Goal: Task Accomplishment & Management: Complete application form

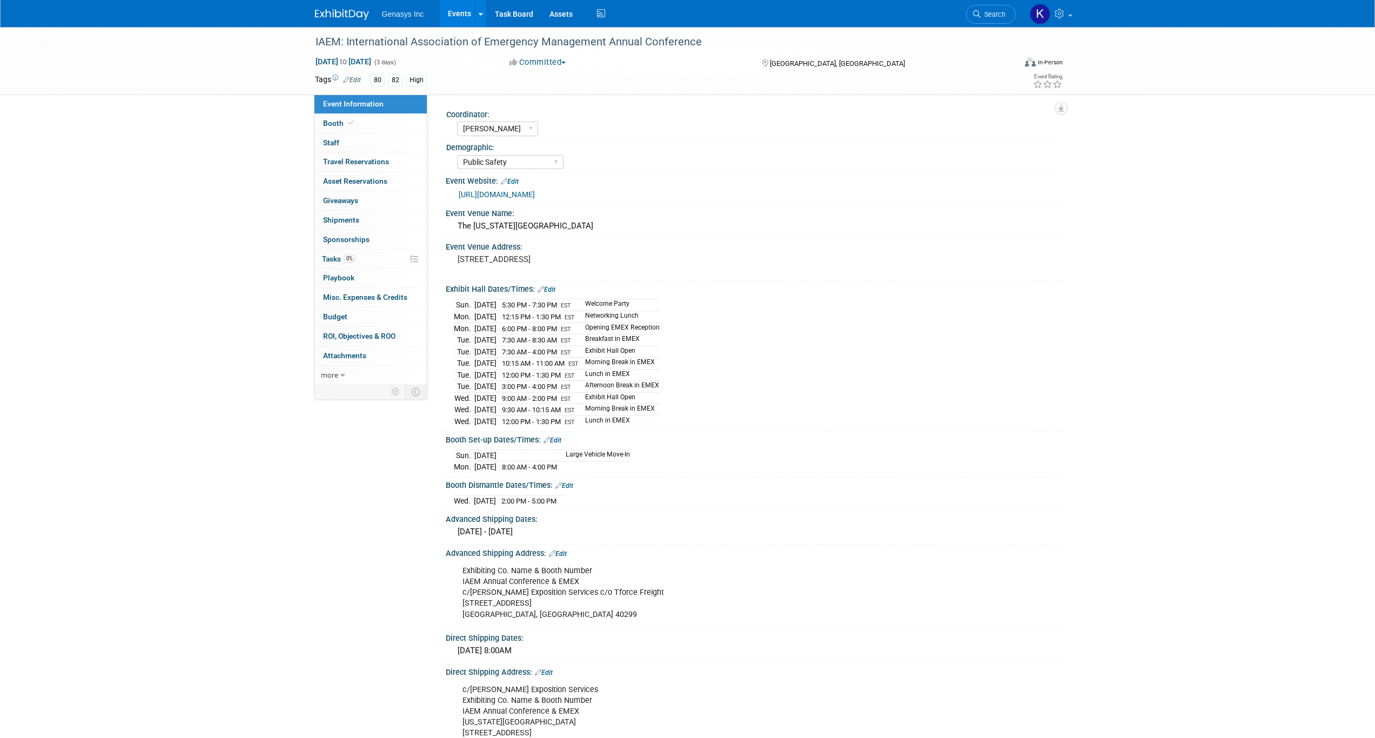
select select "[PERSON_NAME]"
select select "Public Safety"
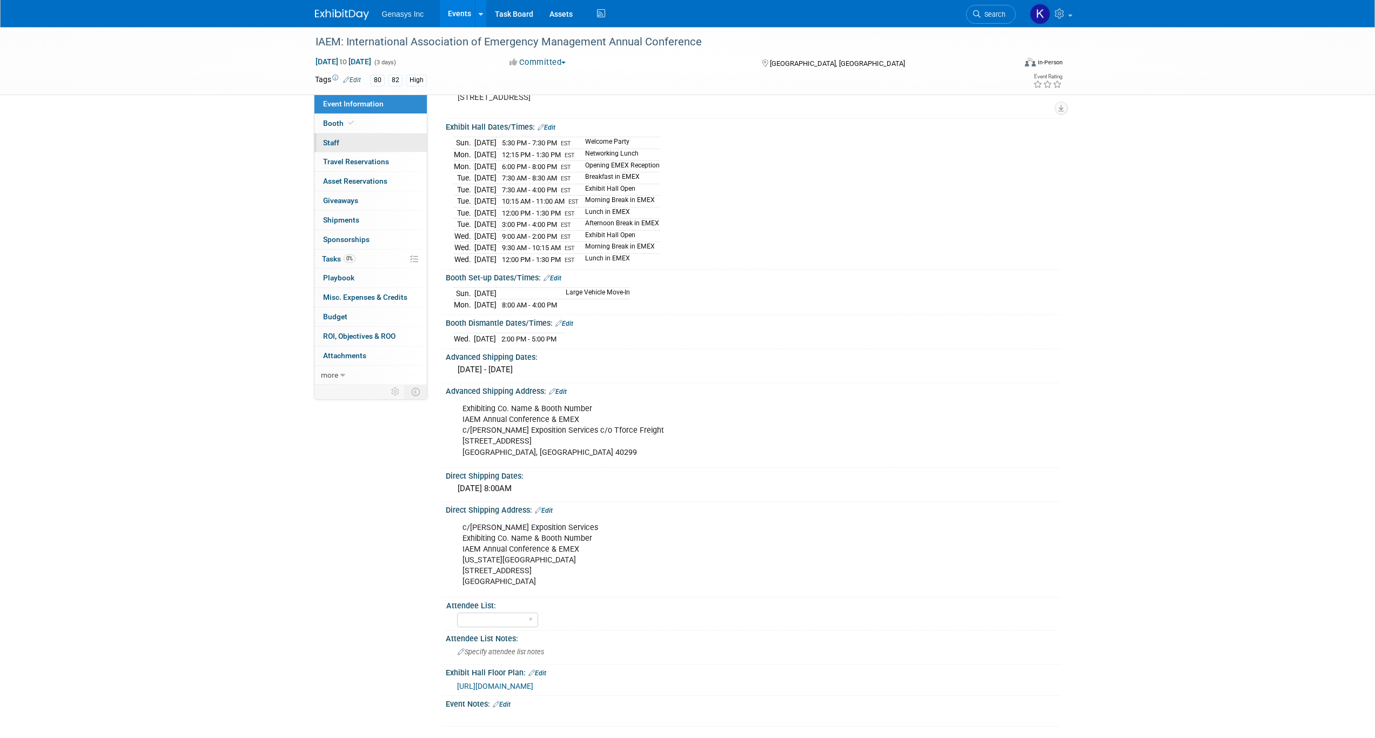
click at [357, 137] on link "0 Staff 0" at bounding box center [371, 142] width 112 height 19
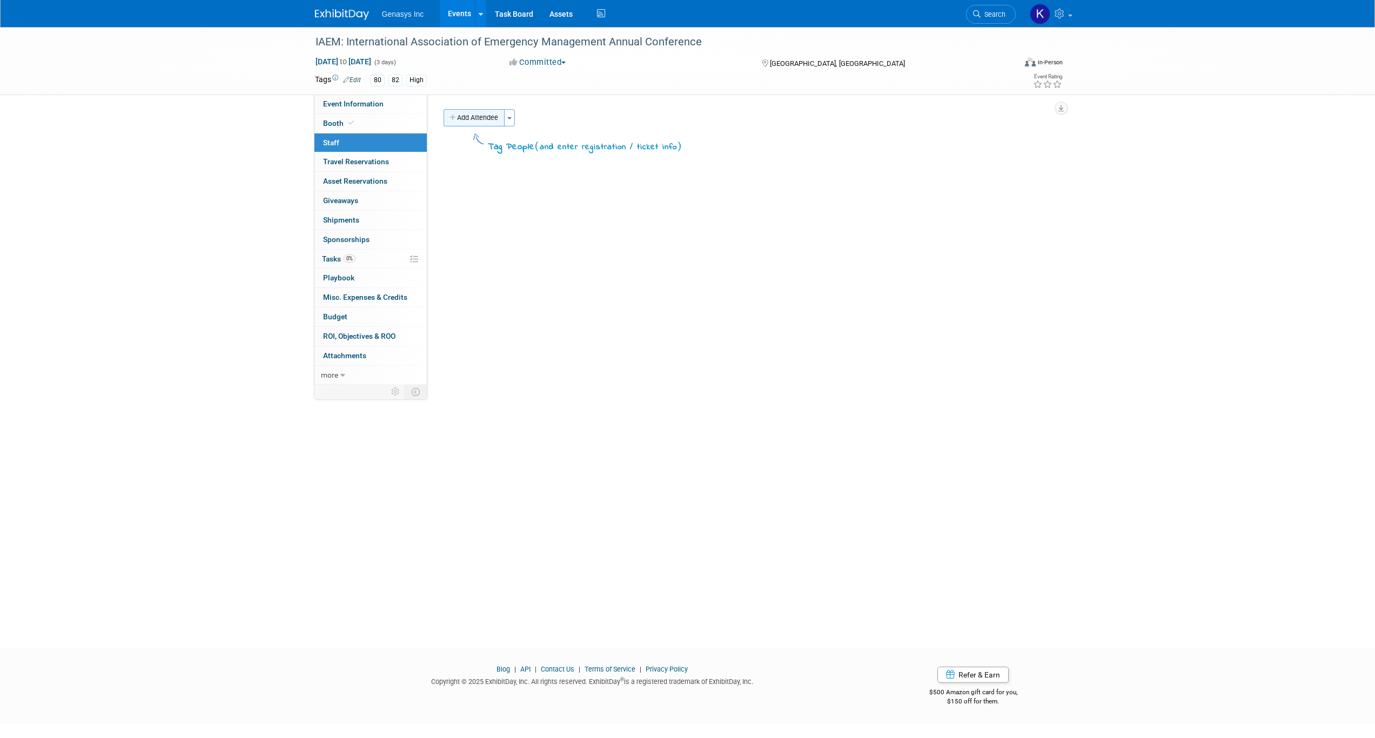
click at [487, 115] on button "Add Attendee" at bounding box center [474, 117] width 61 height 17
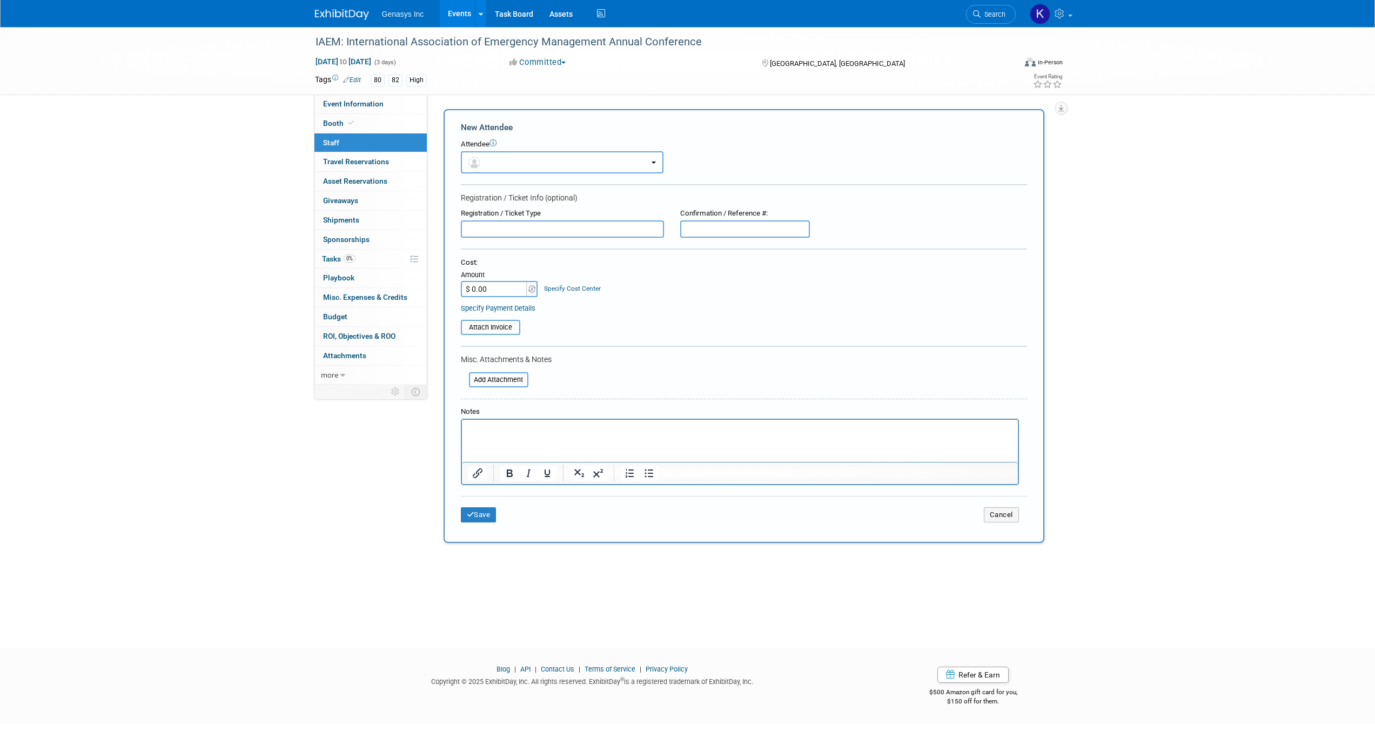
click at [507, 153] on button "button" at bounding box center [562, 162] width 203 height 22
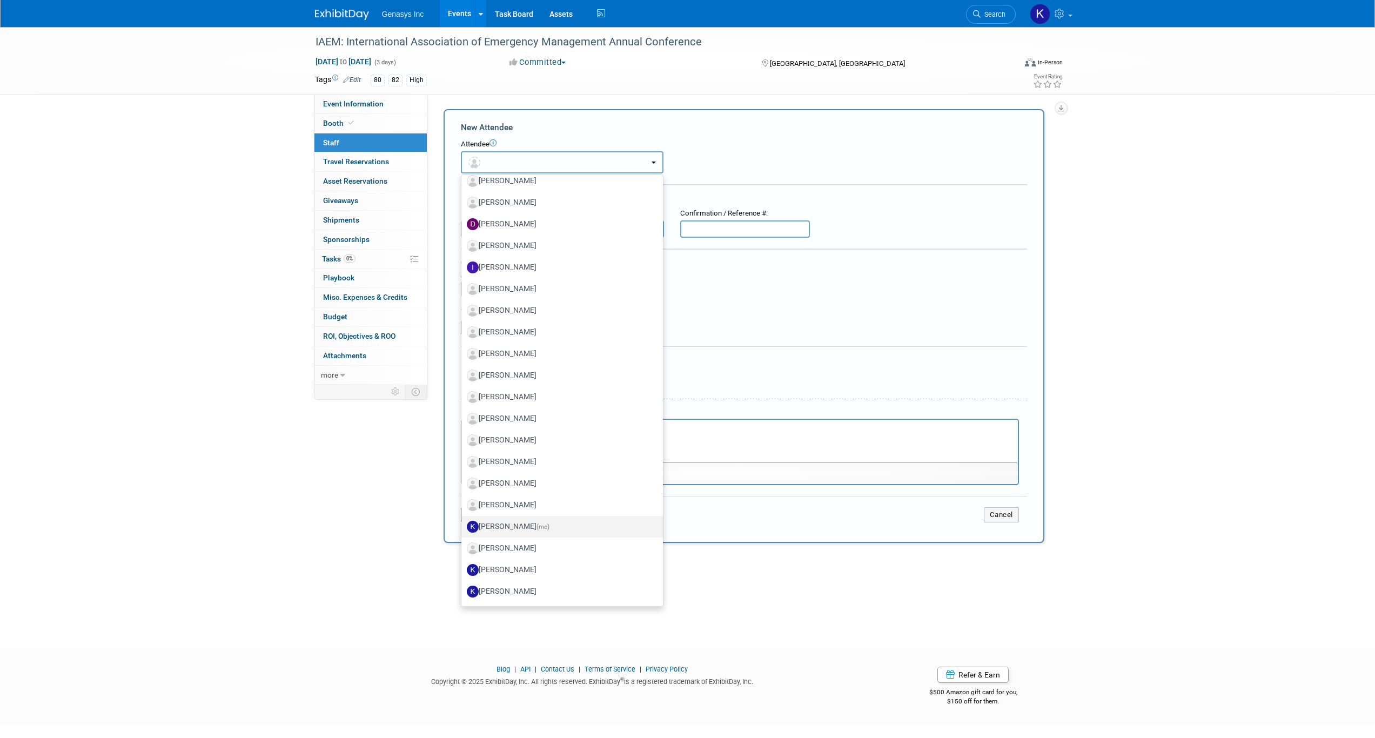
scroll to position [270, 0]
click at [511, 521] on label "[PERSON_NAME] (me)" at bounding box center [559, 525] width 185 height 17
click at [463, 521] on input "[PERSON_NAME] (me)" at bounding box center [459, 524] width 7 height 7
select select "4dbda47f-c515-4673-81c9-9889cf23750d"
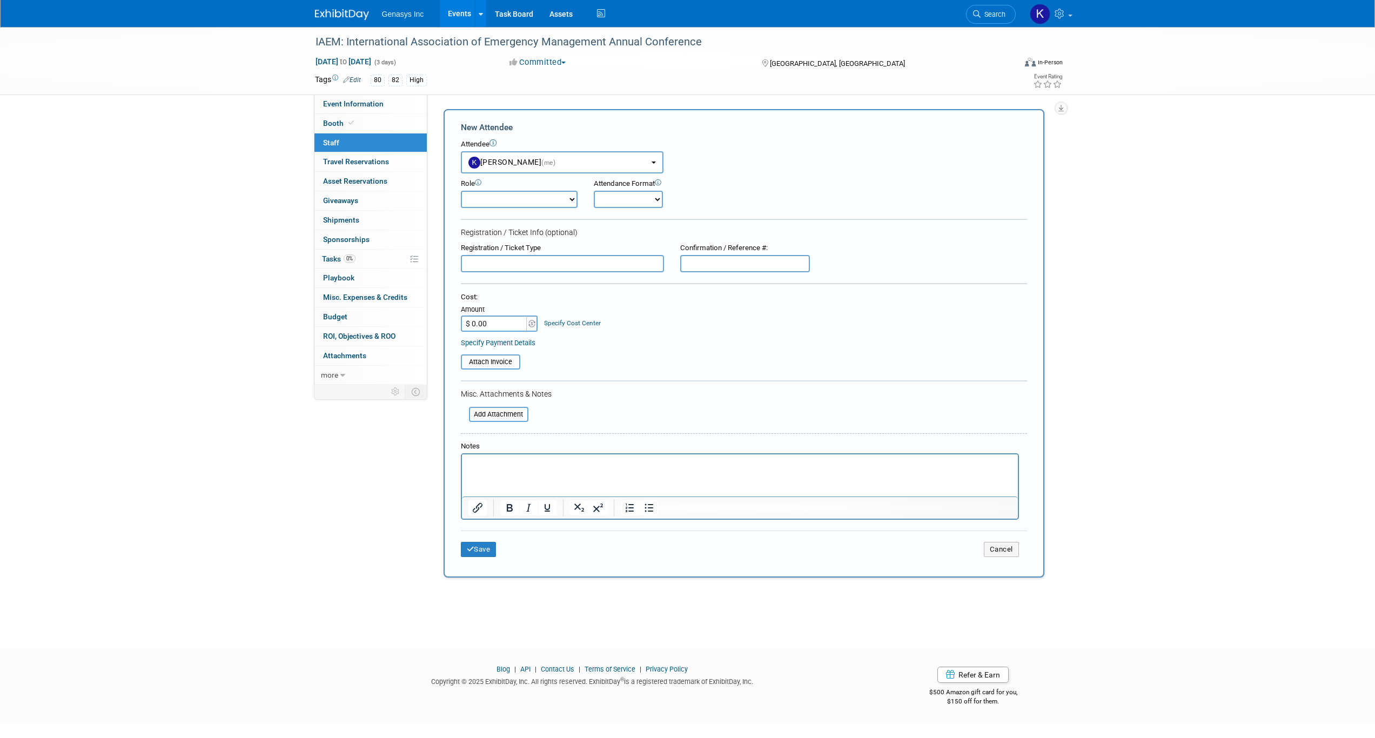
click at [549, 201] on select "BDR Demonstrator Executive Host Media Planner Presenter" at bounding box center [519, 199] width 117 height 17
select select "6"
click at [461, 191] on select "BDR Demonstrator Executive Host Media Planner Presenter" at bounding box center [519, 199] width 117 height 17
click at [620, 193] on select "Onsite Remote" at bounding box center [628, 199] width 69 height 17
select select "1"
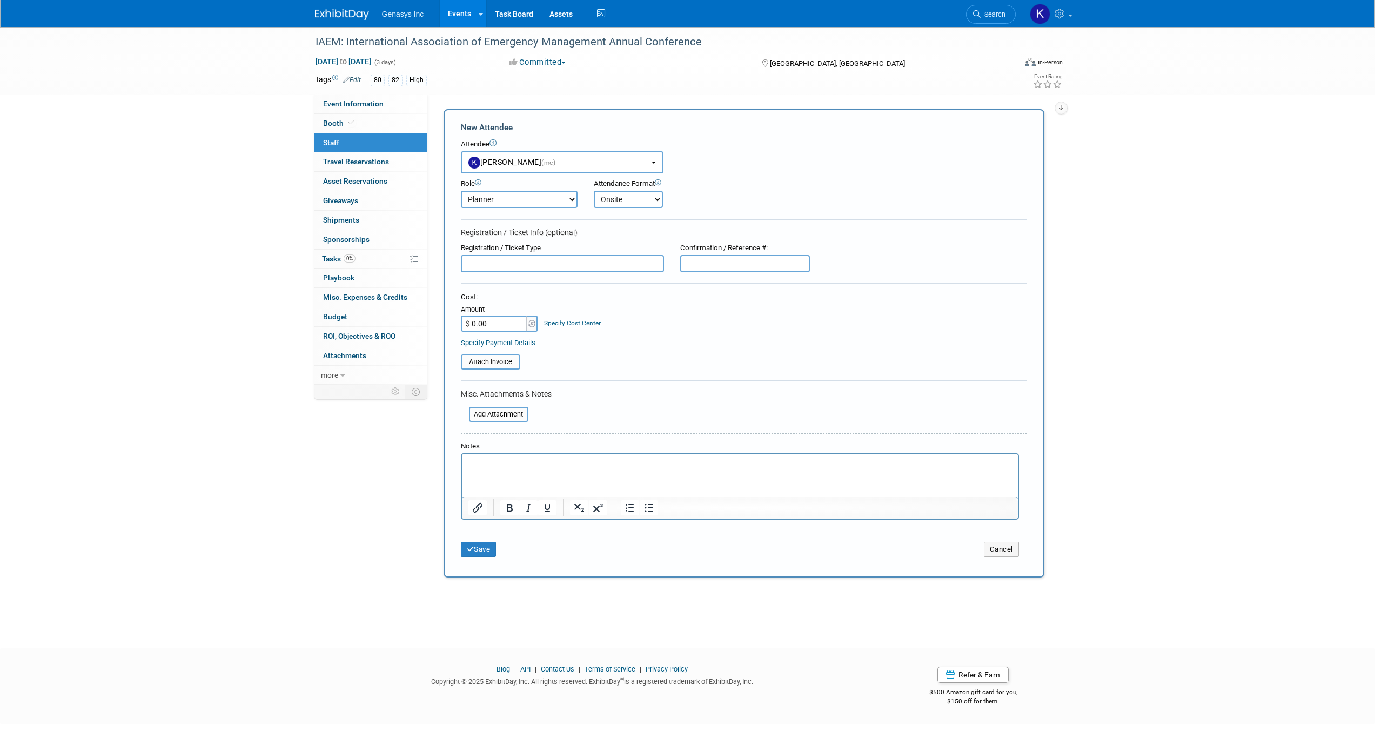
click at [594, 191] on select "Onsite Remote" at bounding box center [628, 199] width 69 height 17
click at [483, 554] on button "Save" at bounding box center [479, 549] width 36 height 15
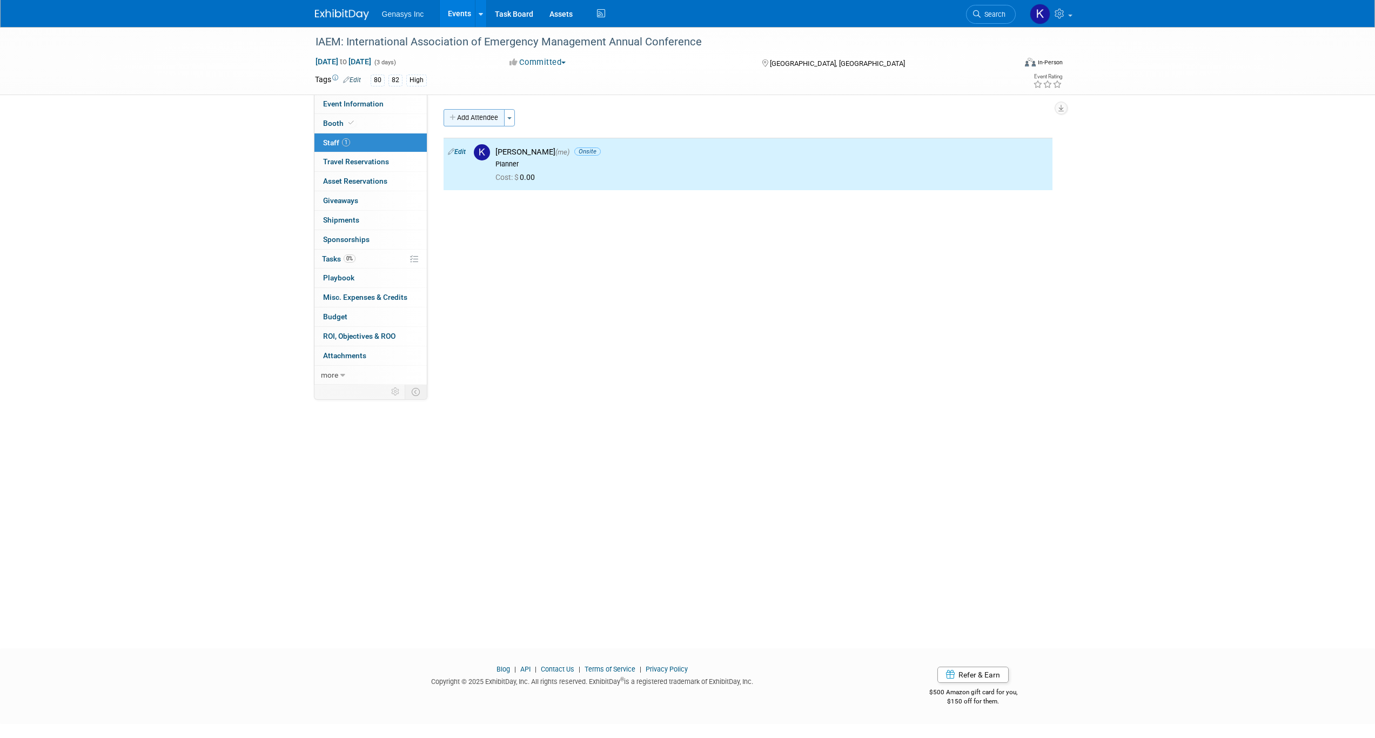
click at [485, 120] on button "Add Attendee" at bounding box center [474, 117] width 61 height 17
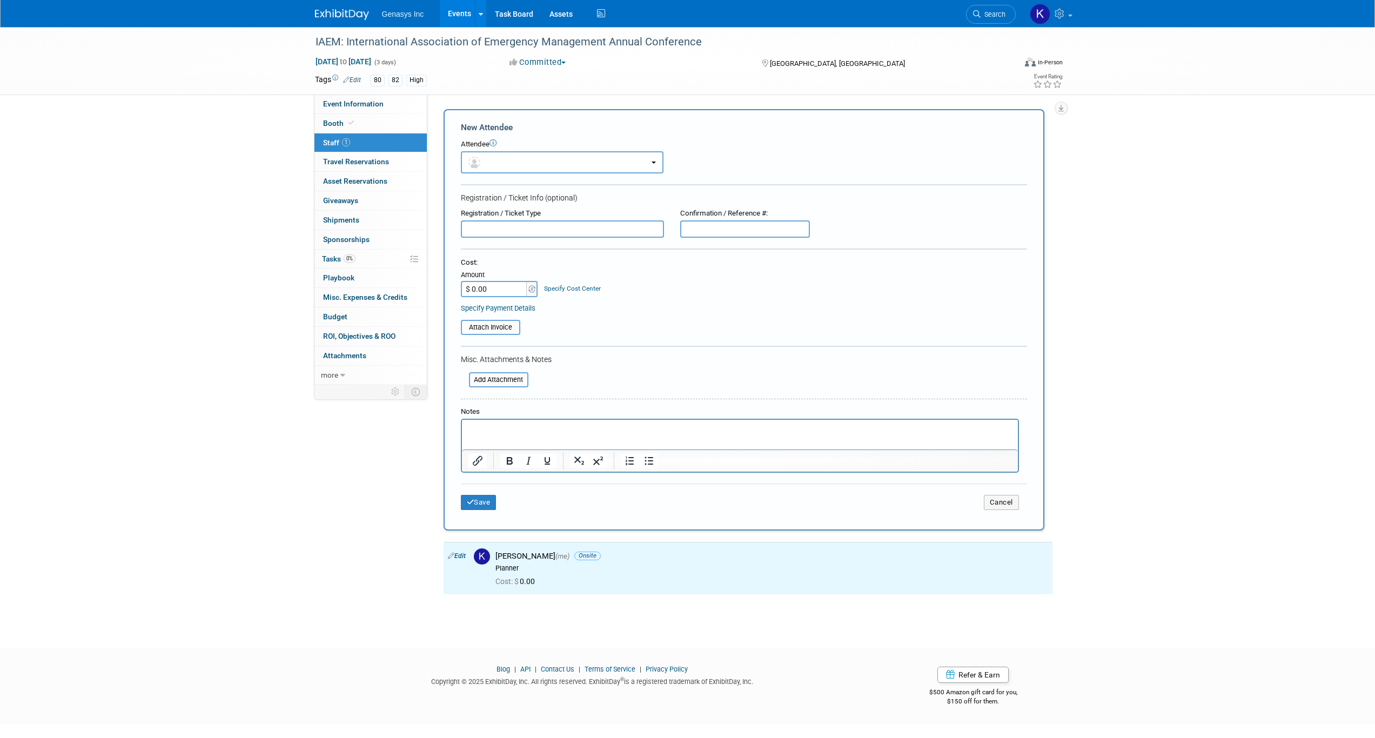
scroll to position [0, 0]
click at [498, 171] on button "button" at bounding box center [562, 162] width 203 height 22
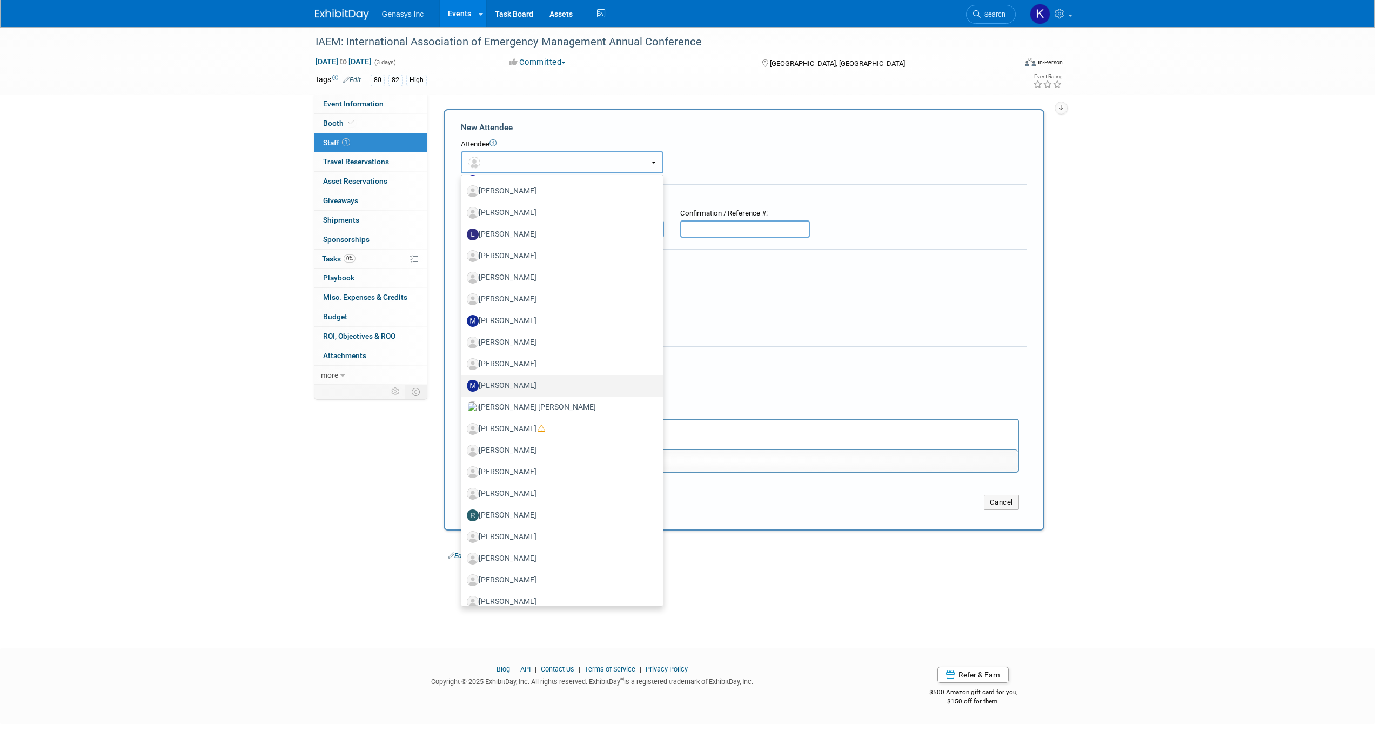
scroll to position [679, 0]
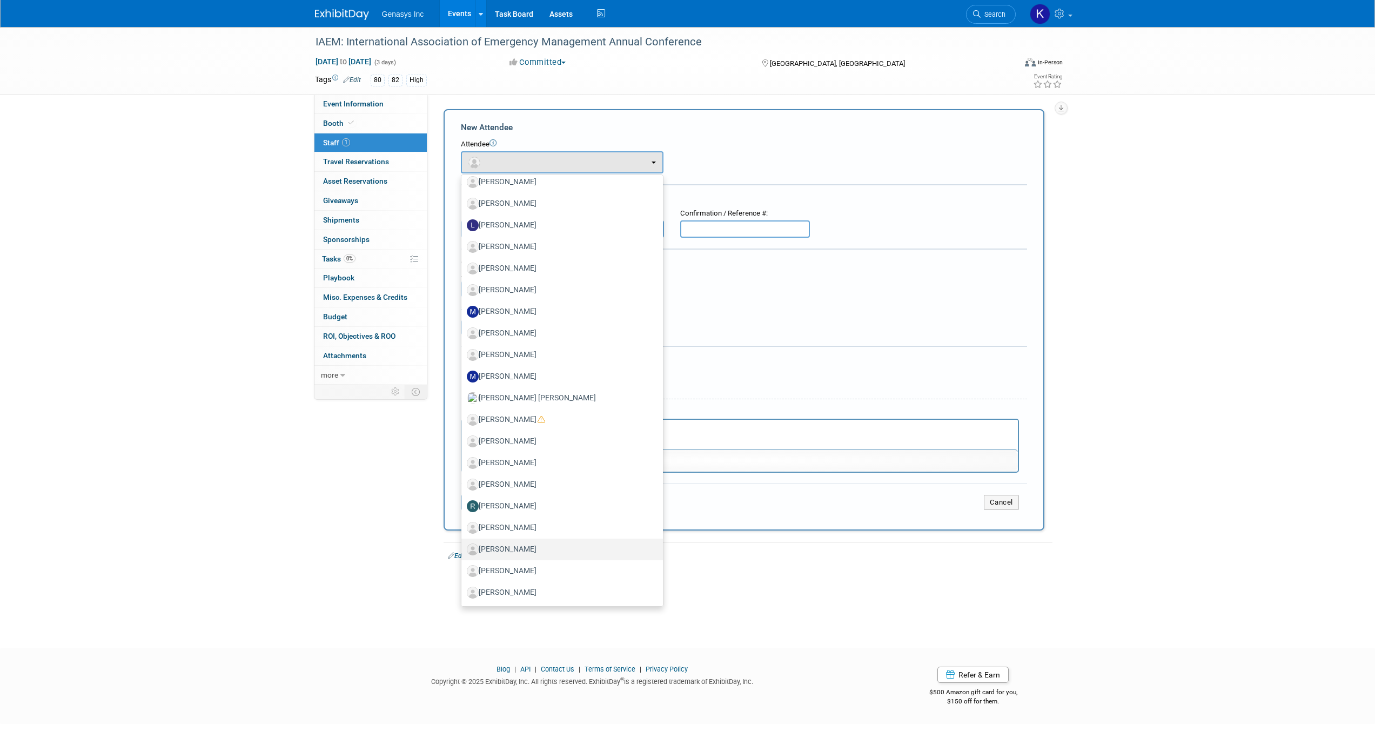
click at [524, 544] on label "[PERSON_NAME]" at bounding box center [559, 549] width 185 height 17
click at [463, 545] on input "[PERSON_NAME]" at bounding box center [459, 548] width 7 height 7
select select "0b52ca12-f61b-4452-8e74-27f8d0d39032"
select select "4"
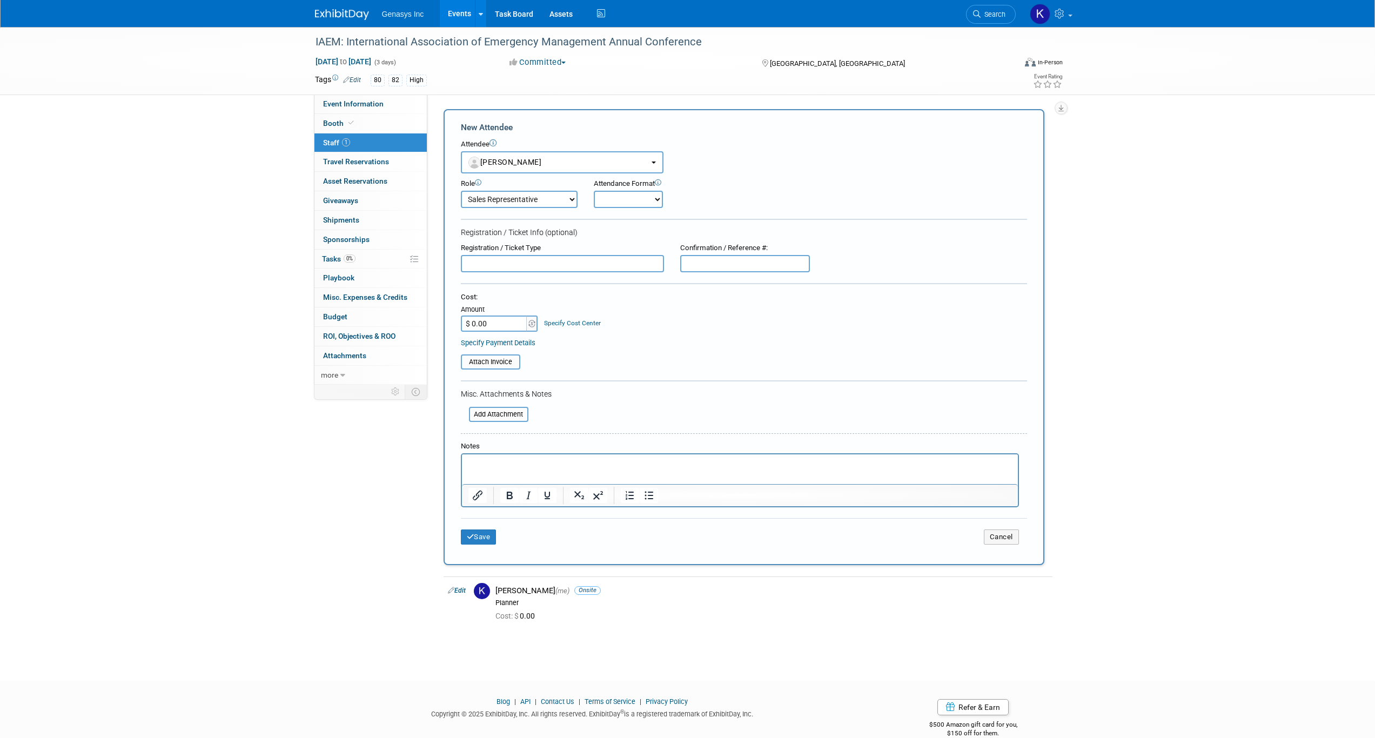
click at [622, 199] on select "Onsite Remote" at bounding box center [628, 199] width 69 height 17
select select "1"
click at [594, 191] on select "Onsite Remote" at bounding box center [628, 199] width 69 height 17
click at [541, 193] on select "BDR Demonstrator Executive Host Media Planner Presenter" at bounding box center [519, 199] width 117 height 17
select select "2"
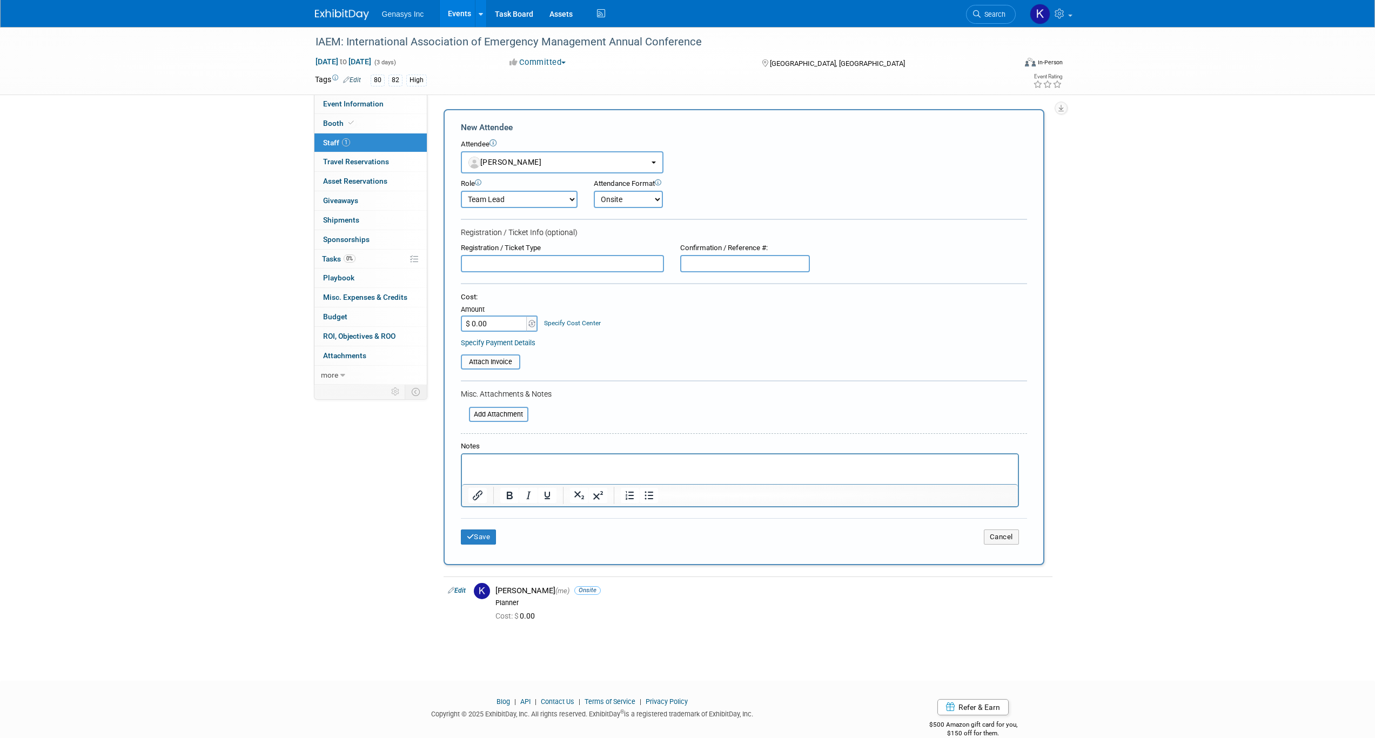
click at [461, 191] on select "BDR Demonstrator Executive Host Media Planner Presenter" at bounding box center [519, 199] width 117 height 17
click at [485, 539] on button "Save" at bounding box center [479, 537] width 36 height 15
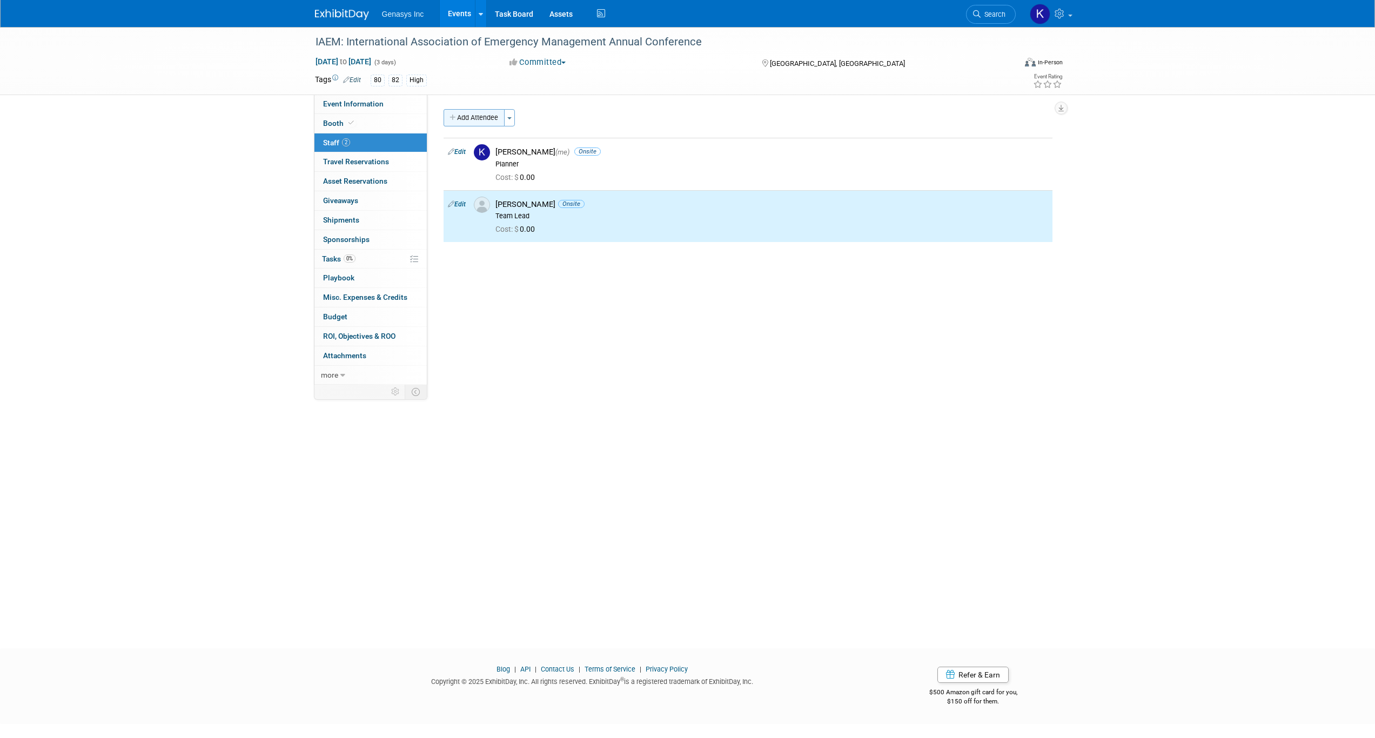
click at [470, 116] on button "Add Attendee" at bounding box center [474, 117] width 61 height 17
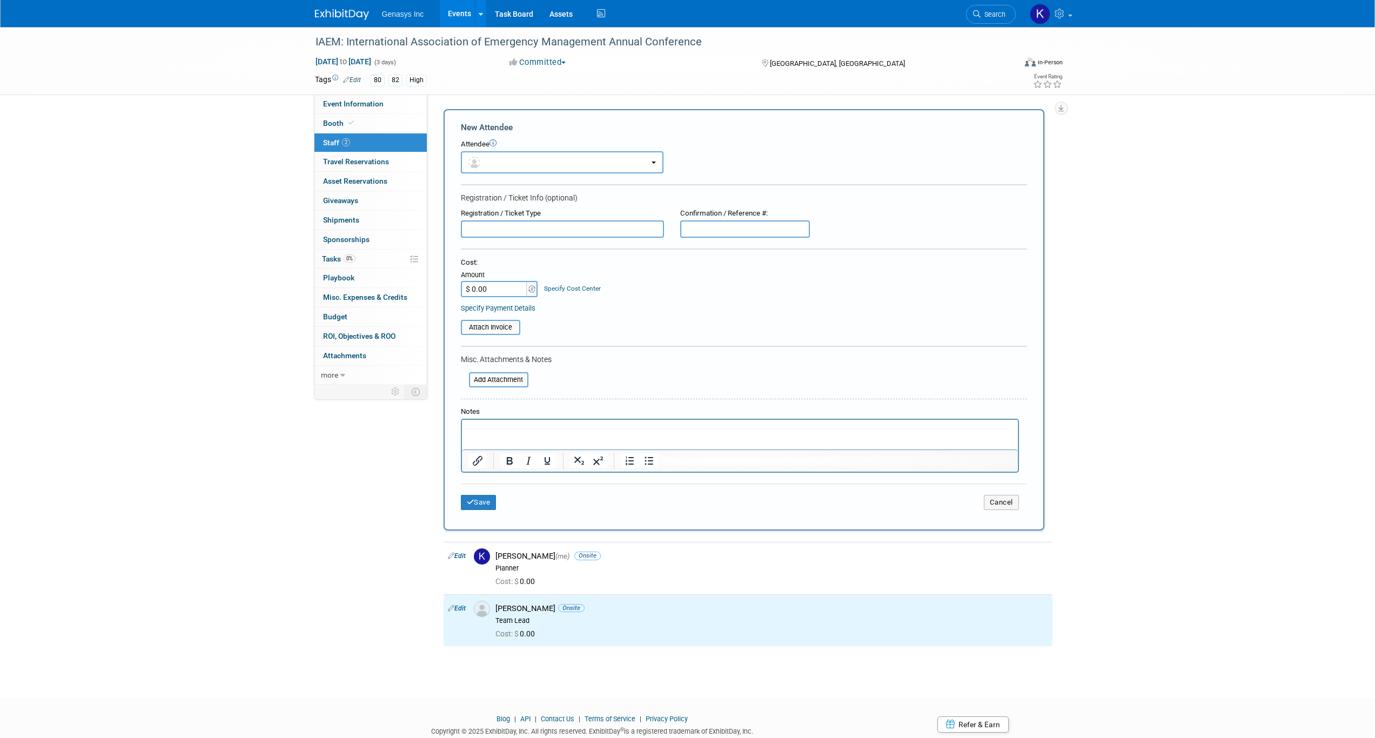
scroll to position [0, 0]
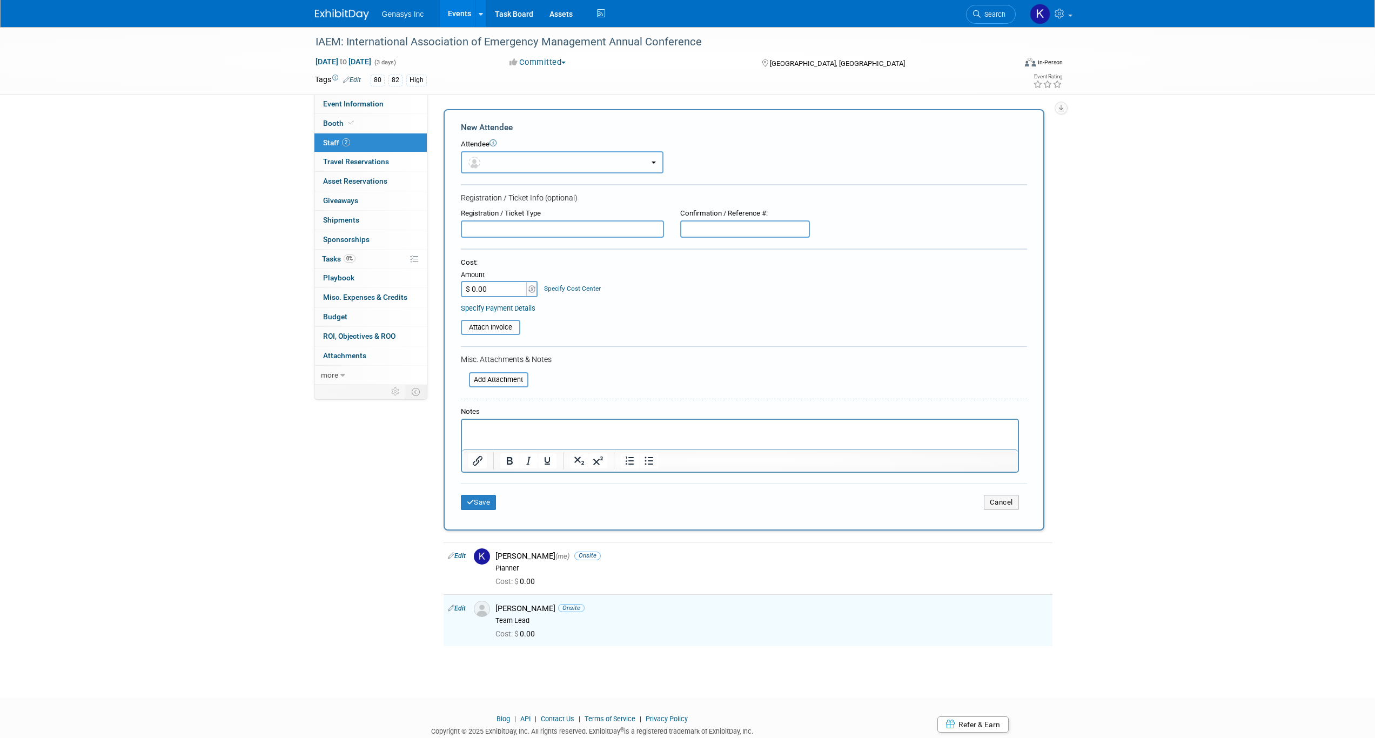
click at [493, 152] on button "button" at bounding box center [562, 162] width 203 height 22
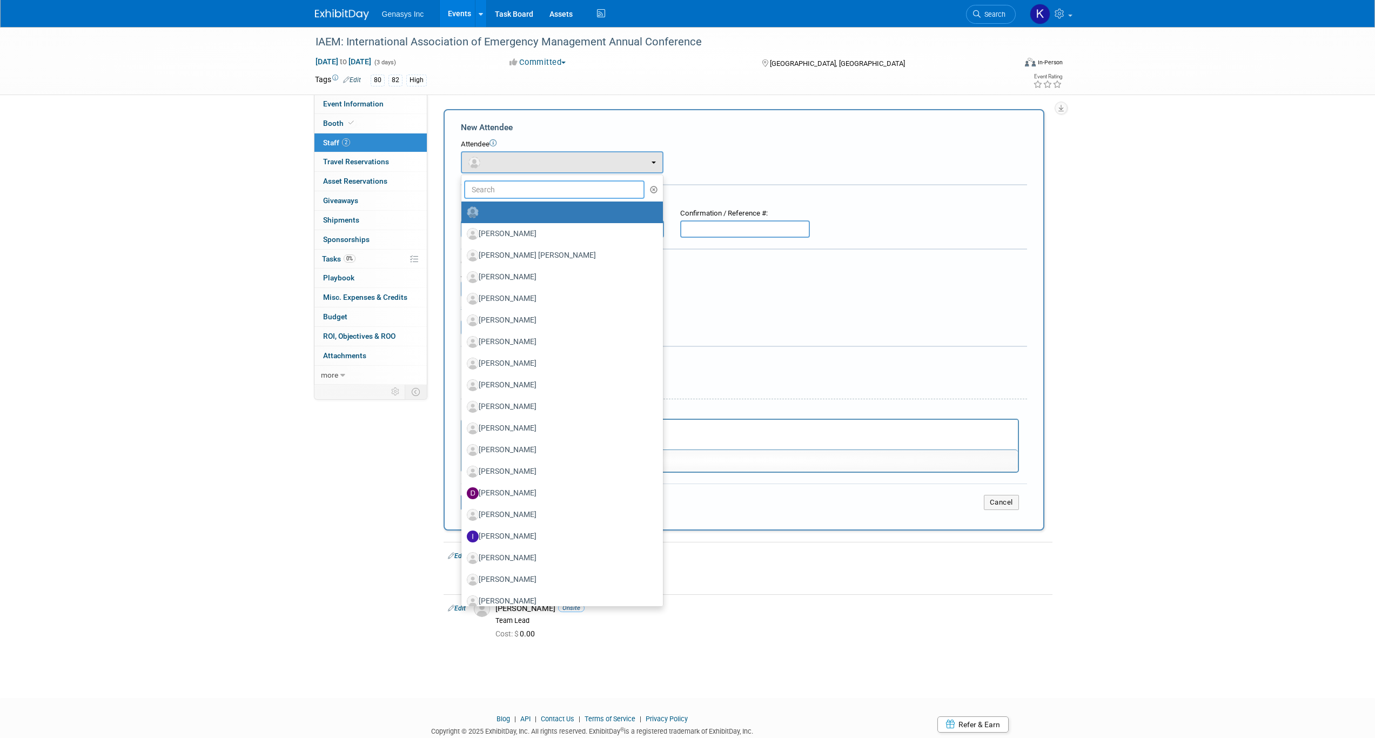
click at [502, 186] on input "text" at bounding box center [554, 189] width 181 height 18
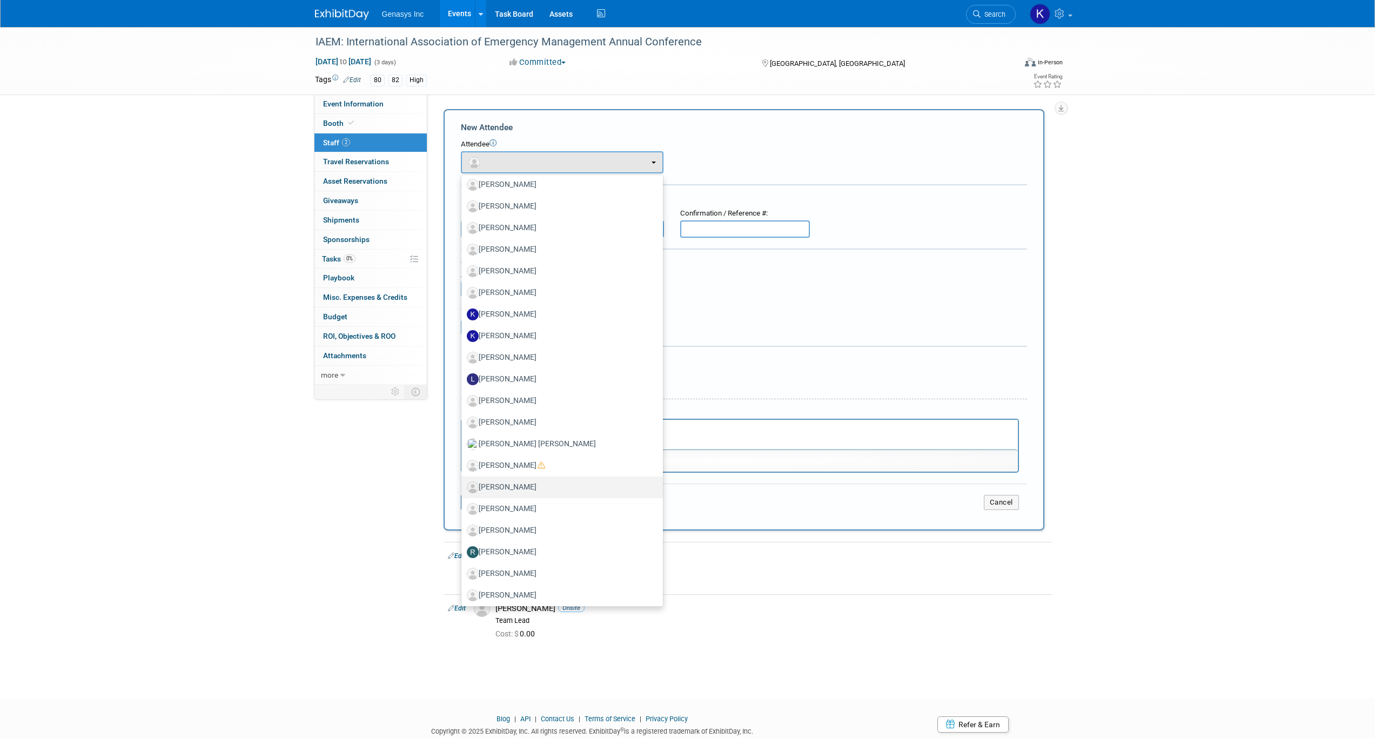
scroll to position [225, 0]
type input "r"
click at [527, 527] on label "[PERSON_NAME]" at bounding box center [559, 527] width 185 height 17
click at [463, 527] on input "[PERSON_NAME]" at bounding box center [459, 526] width 7 height 7
select select "0496936f-6504-43d5-a116-310e040494a2"
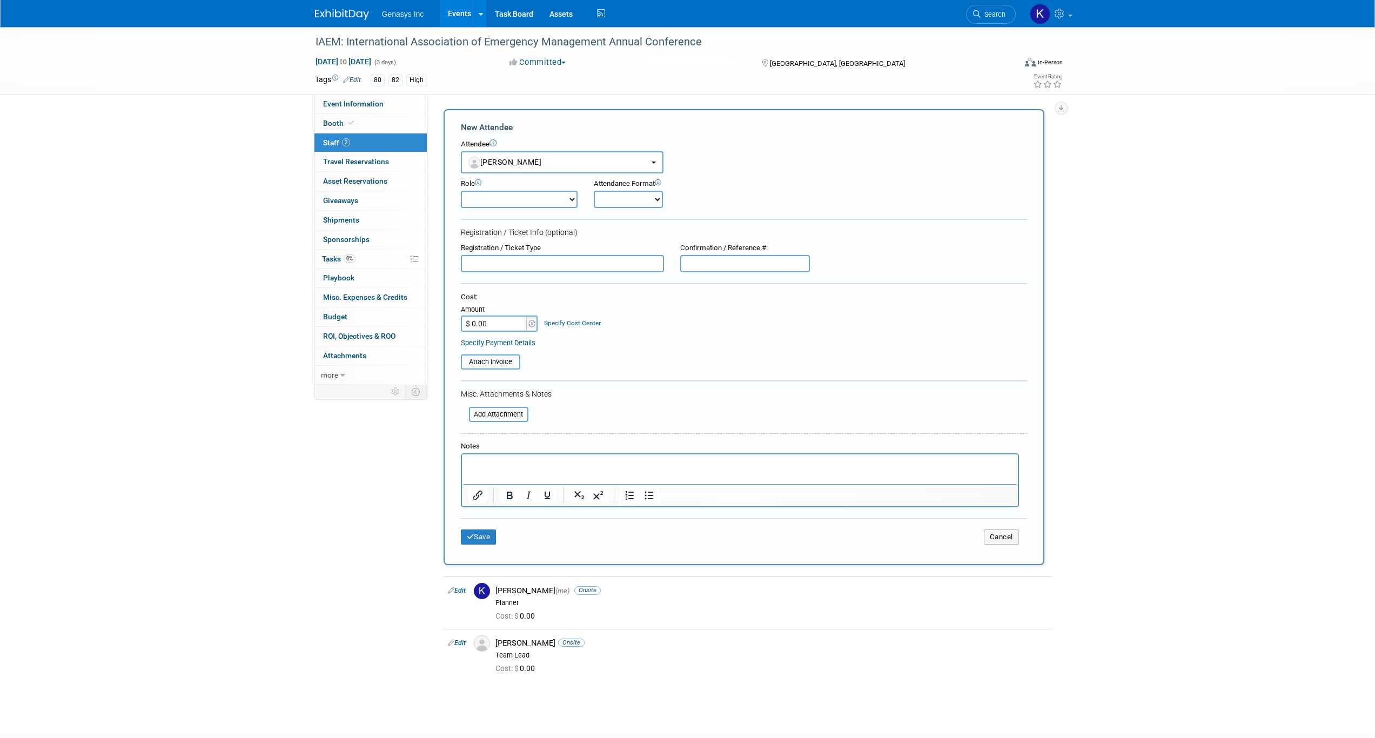
click at [512, 186] on div "Role" at bounding box center [519, 184] width 117 height 10
click at [517, 197] on select "BDR Demonstrator Executive Host Media Planner Presenter" at bounding box center [519, 199] width 117 height 17
select select "200"
click at [461, 191] on select "BDR Demonstrator Executive Host Media Planner Presenter" at bounding box center [519, 199] width 117 height 17
click at [628, 198] on select "Onsite Remote" at bounding box center [628, 199] width 69 height 17
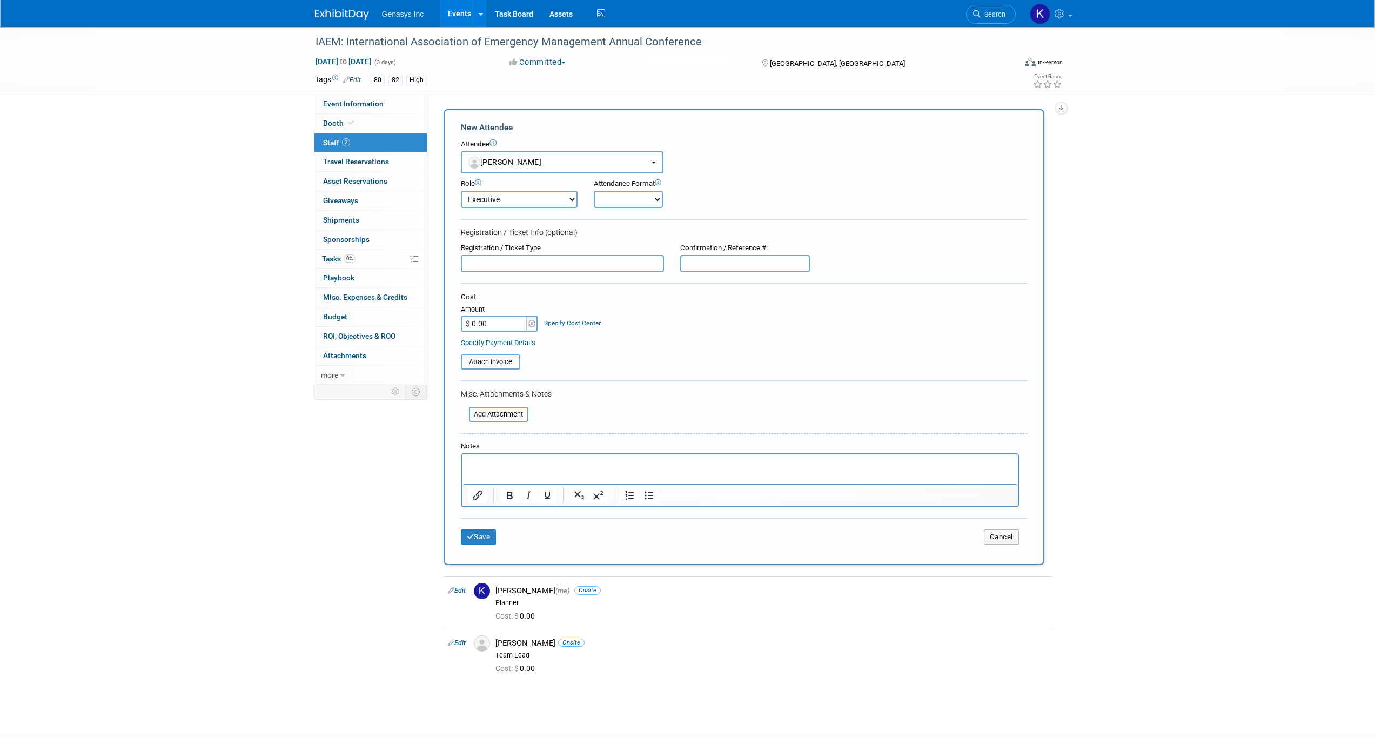
select select "1"
click at [594, 191] on select "Onsite Remote" at bounding box center [628, 199] width 69 height 17
click at [476, 543] on button "Save" at bounding box center [479, 537] width 36 height 15
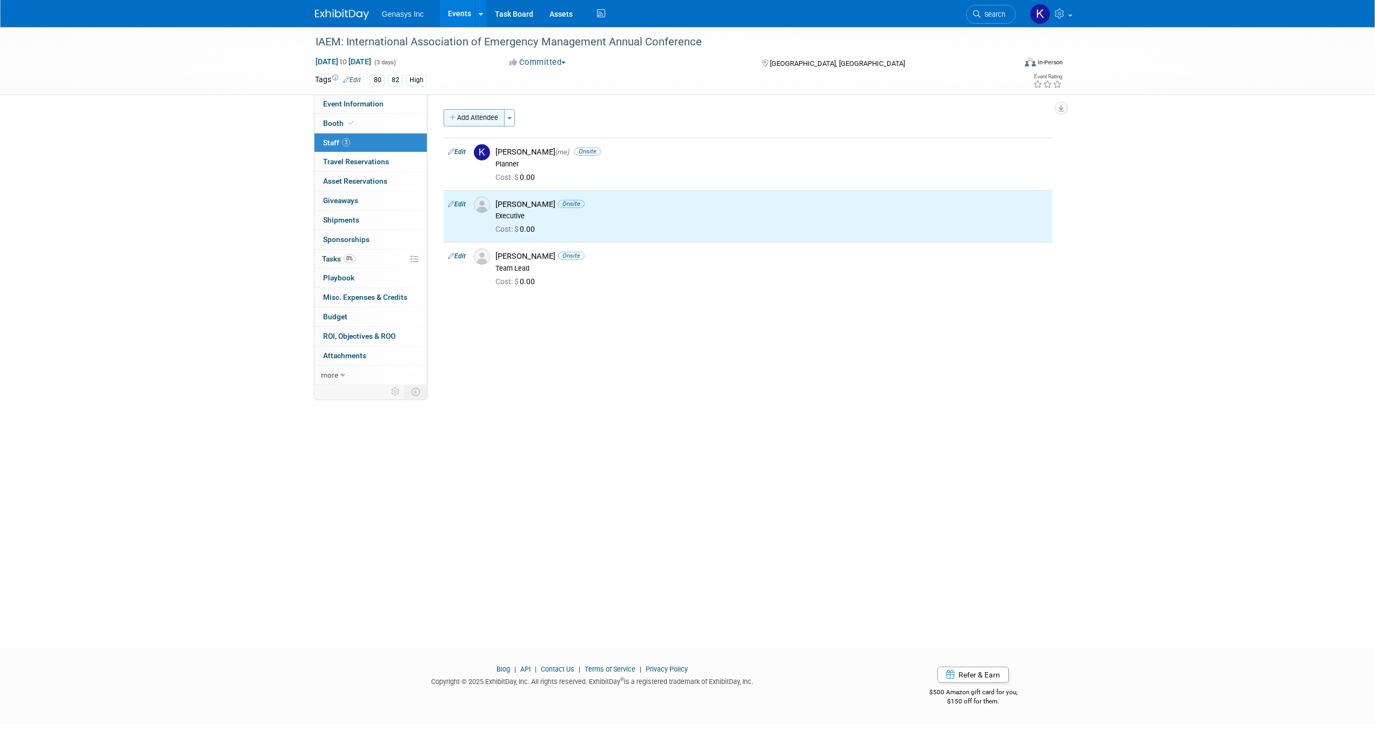
click at [480, 118] on button "Add Attendee" at bounding box center [474, 117] width 61 height 17
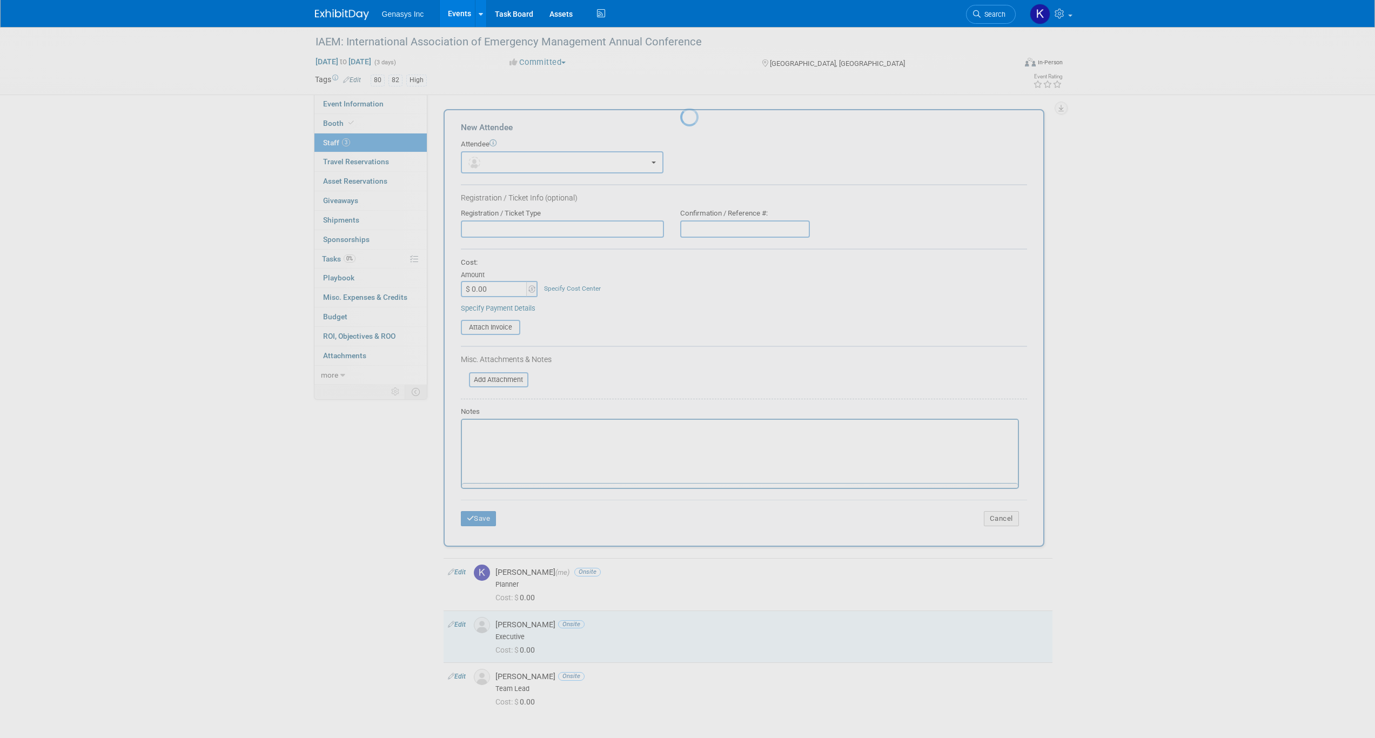
scroll to position [0, 0]
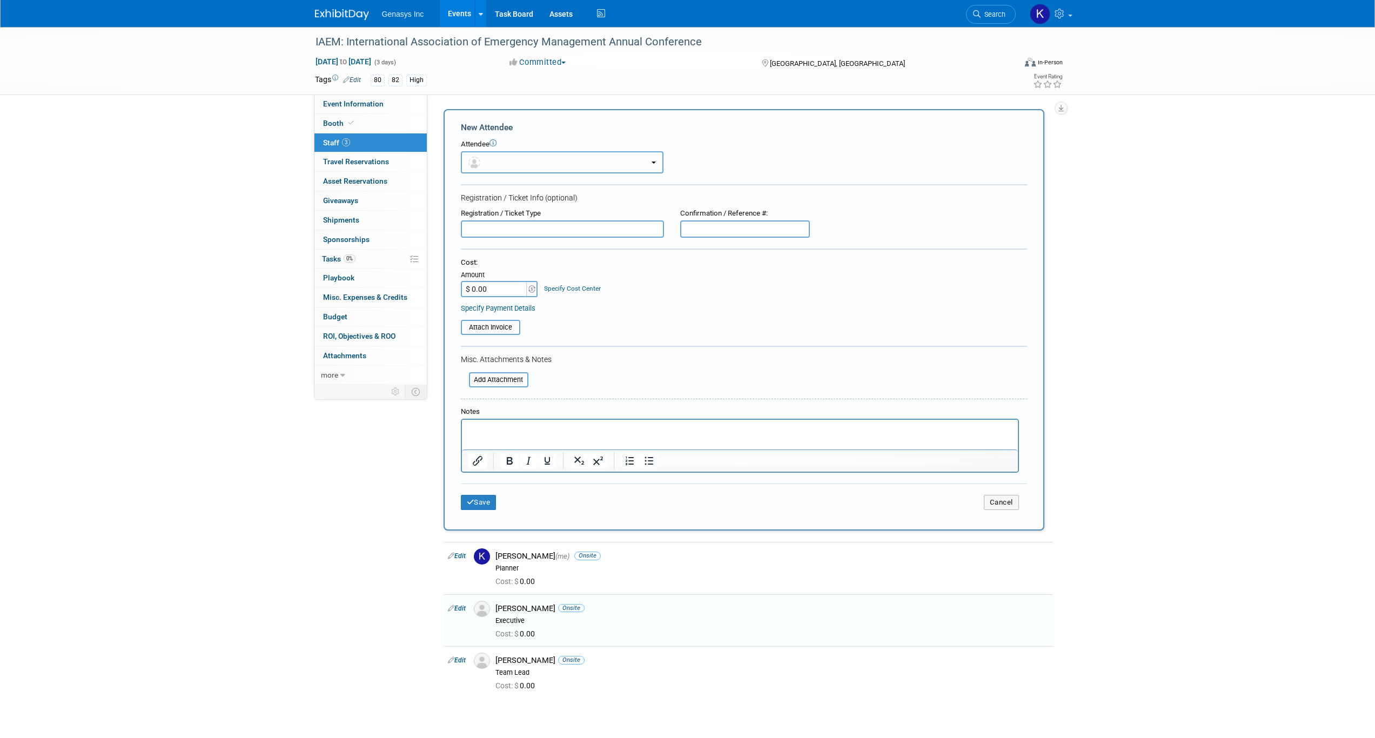
click at [517, 166] on button "button" at bounding box center [562, 162] width 203 height 22
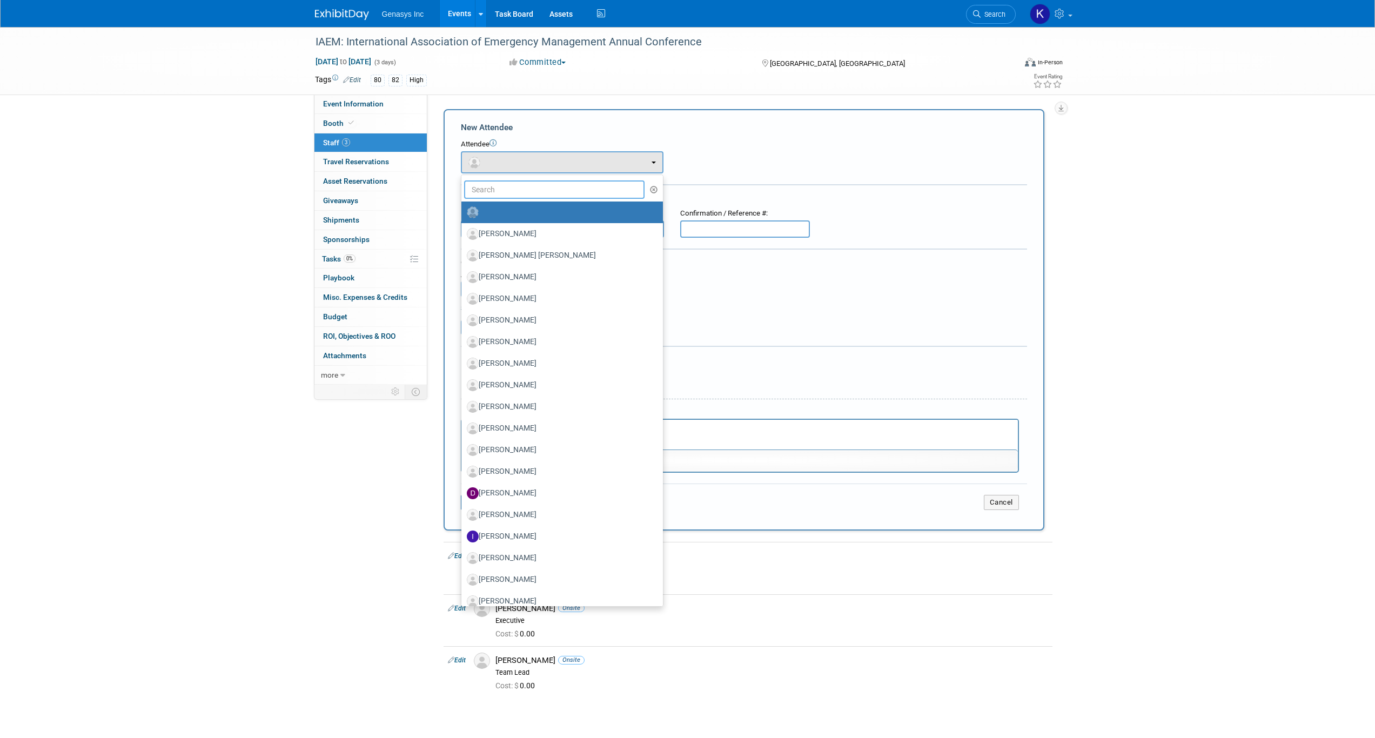
click at [523, 186] on input "text" at bounding box center [554, 189] width 181 height 18
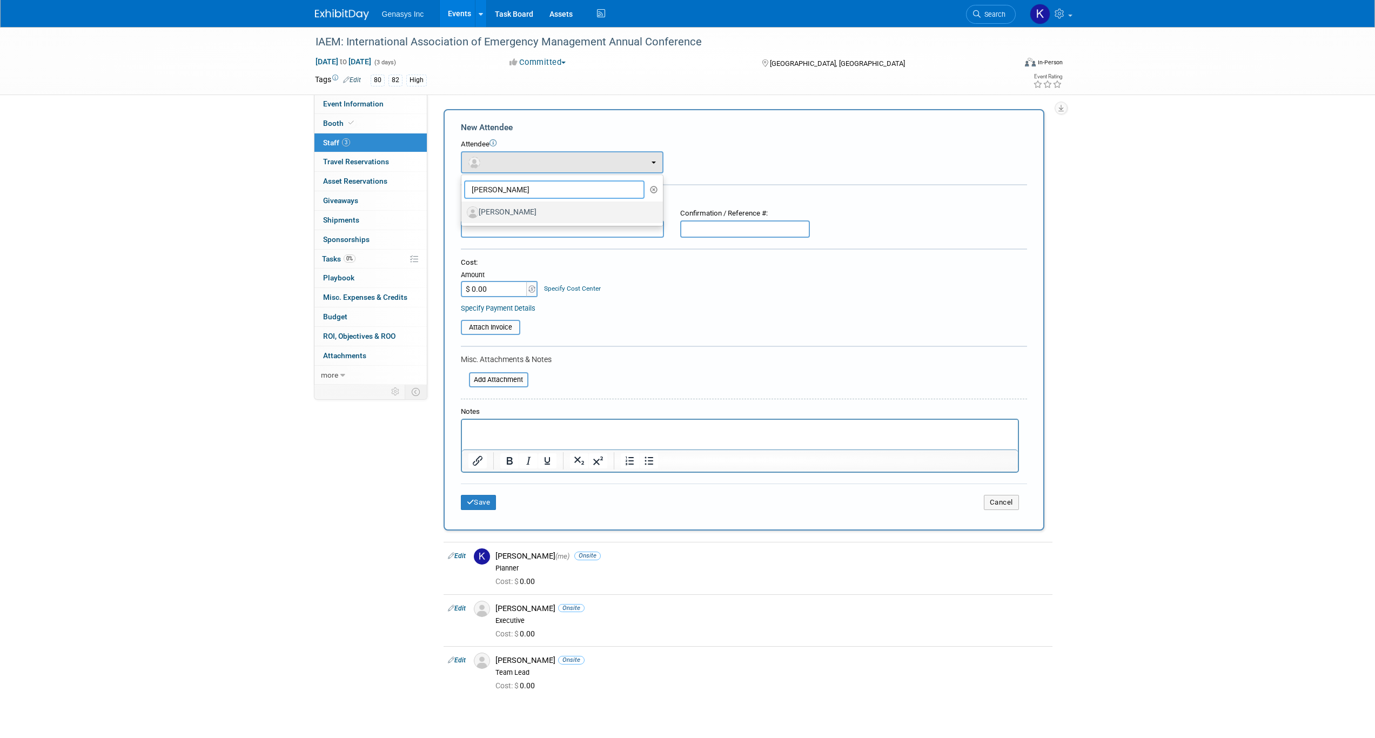
type input "[PERSON_NAME]"
click at [522, 218] on label "[PERSON_NAME]" at bounding box center [559, 212] width 185 height 17
click at [463, 215] on input "[PERSON_NAME]" at bounding box center [459, 211] width 7 height 7
select select "6863a1bb-2e11-4d11-9e29-2017e4709461"
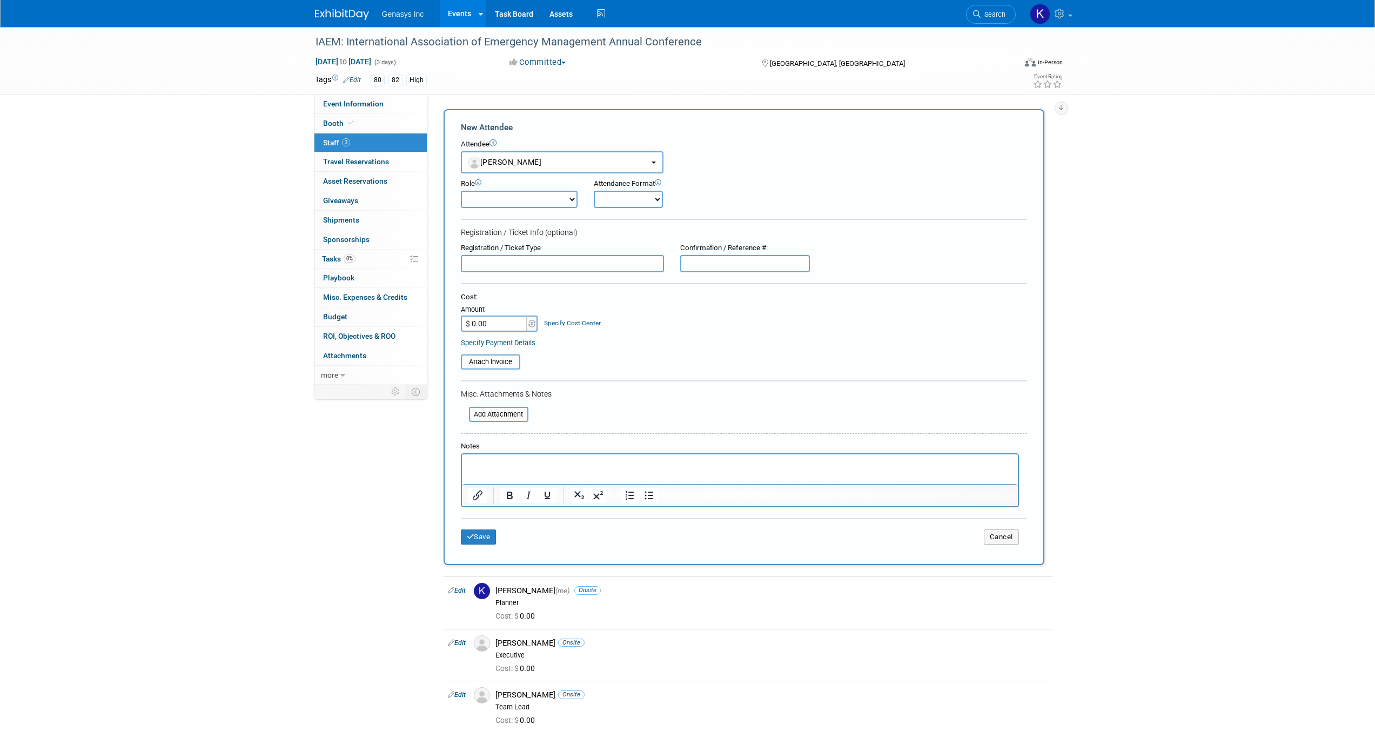
click at [527, 203] on select "BDR Demonstrator Executive Host Media Planner Presenter" at bounding box center [519, 199] width 117 height 17
select select "4"
click at [461, 191] on select "BDR Demonstrator Executive Host Media Planner Presenter" at bounding box center [519, 199] width 117 height 17
drag, startPoint x: 626, startPoint y: 200, endPoint x: 626, endPoint y: 208, distance: 7.6
click at [626, 200] on select "Onsite Remote" at bounding box center [628, 199] width 69 height 17
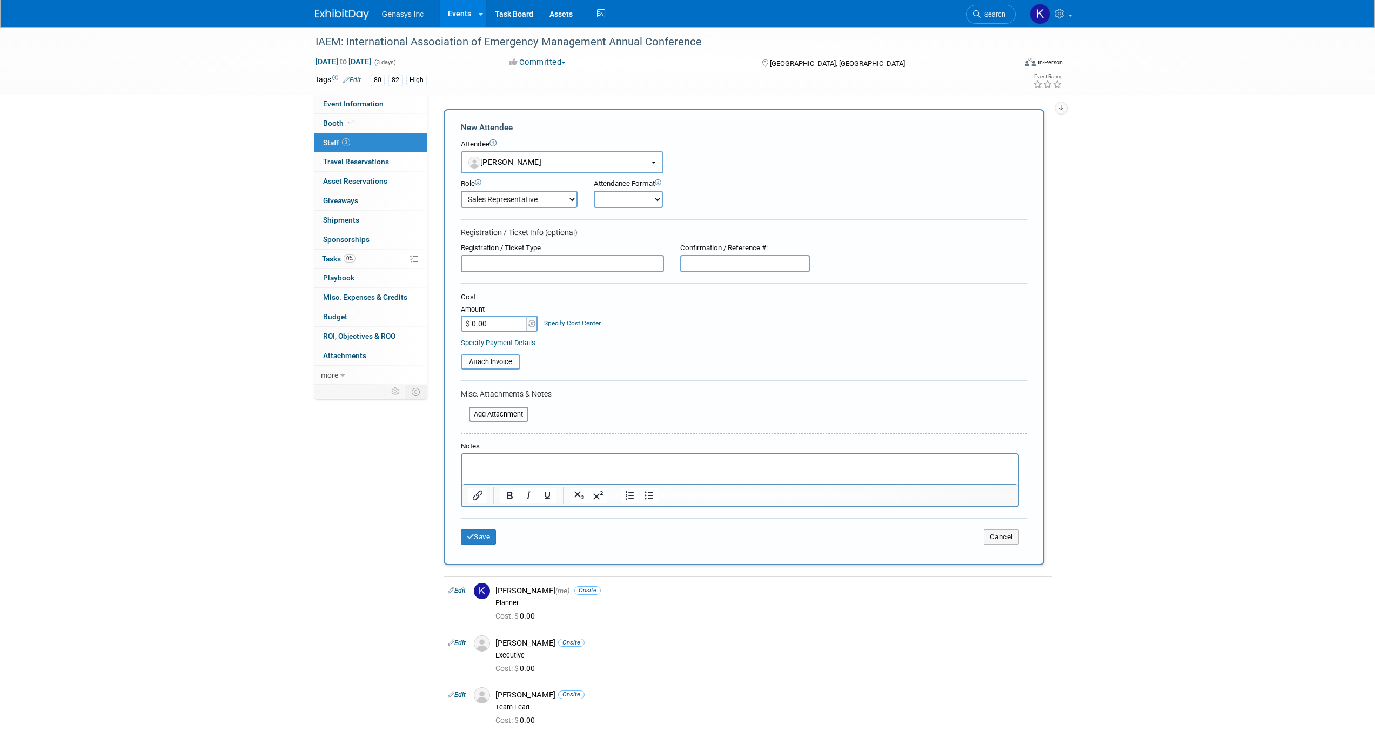
select select "1"
click at [594, 191] on select "Onsite Remote" at bounding box center [628, 199] width 69 height 17
click at [485, 542] on button "Save" at bounding box center [479, 537] width 36 height 15
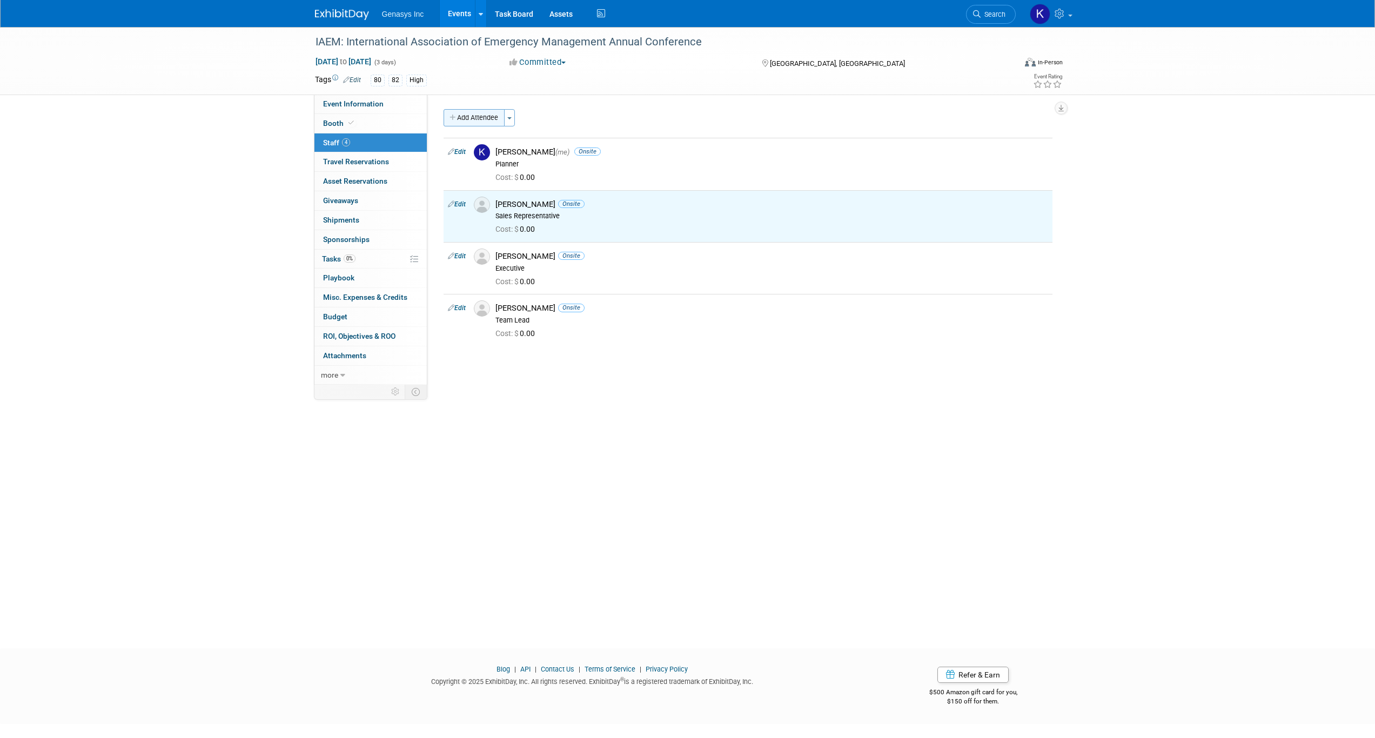
click at [481, 116] on button "Add Attendee" at bounding box center [474, 117] width 61 height 17
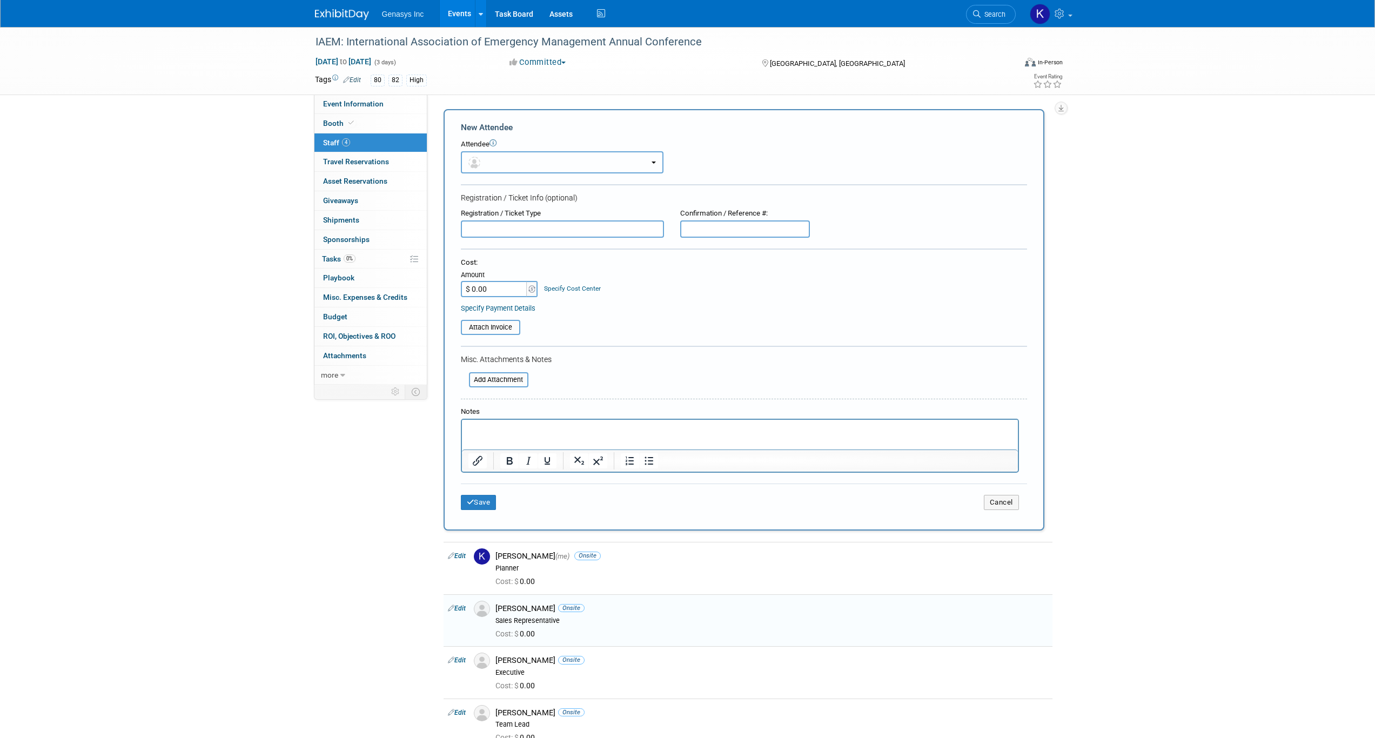
click at [512, 152] on button "button" at bounding box center [562, 162] width 203 height 22
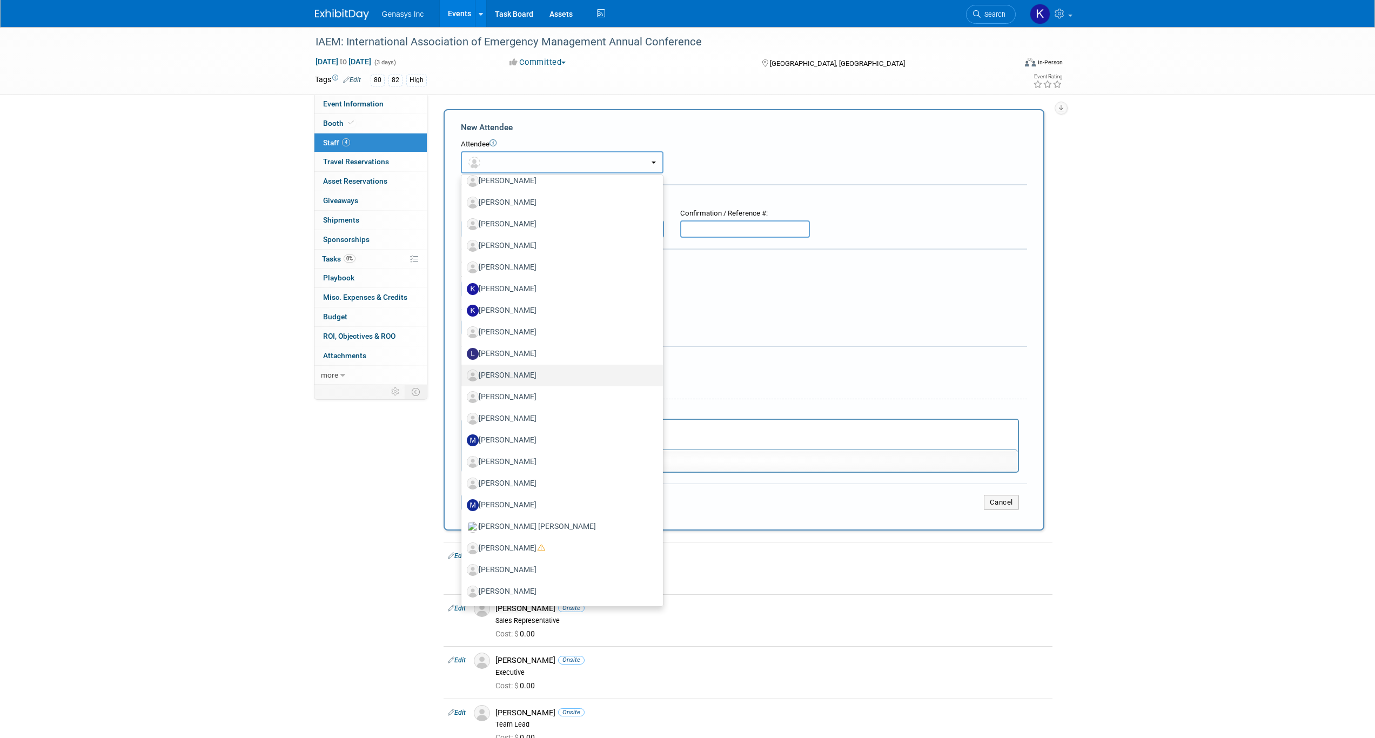
scroll to position [594, 0]
click at [519, 416] on label "[PERSON_NAME]" at bounding box center [559, 417] width 185 height 17
click at [463, 416] on input "[PERSON_NAME]" at bounding box center [459, 416] width 7 height 7
select select "ae2543cc-88dd-49c0-9f39-d6118425d16a"
select select "4"
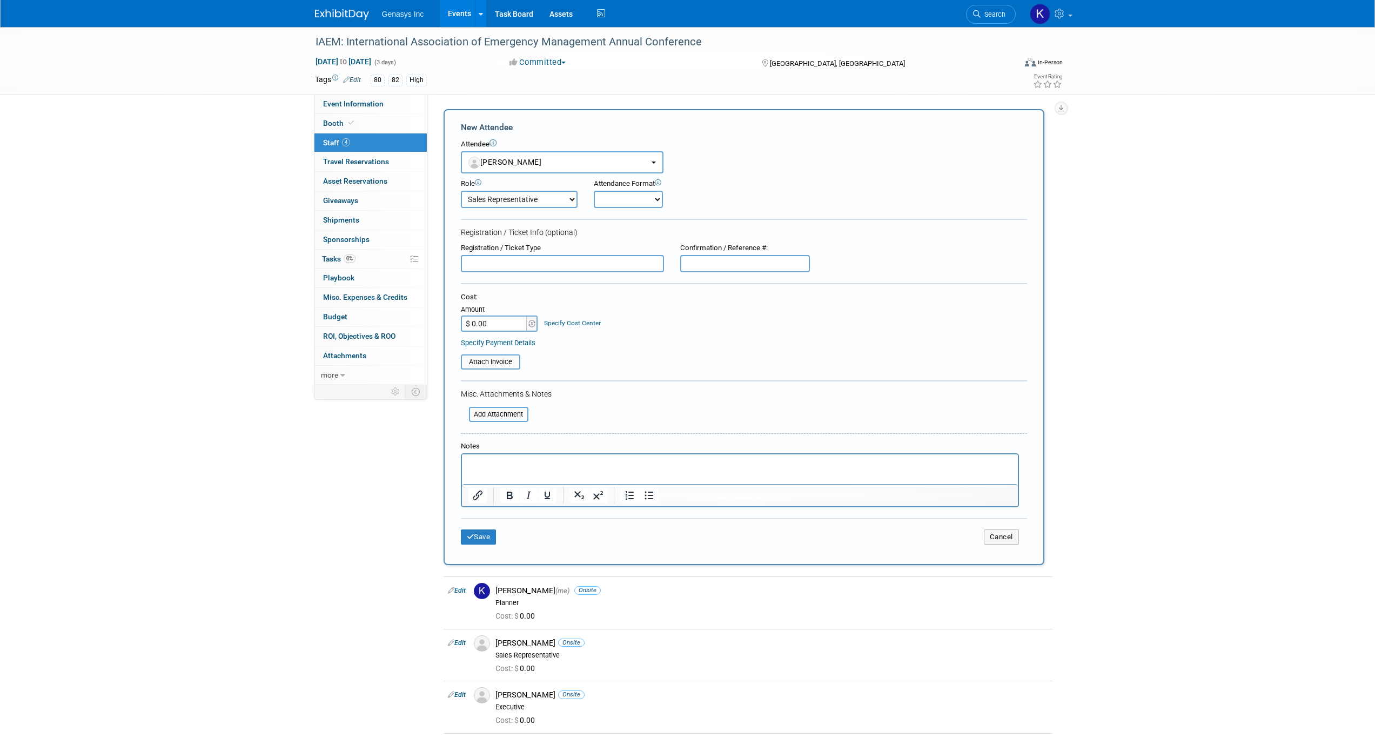
click at [627, 202] on select "Onsite Remote" at bounding box center [628, 199] width 69 height 17
select select "1"
click at [594, 191] on select "Onsite Remote" at bounding box center [628, 199] width 69 height 17
click at [482, 536] on button "Save" at bounding box center [479, 537] width 36 height 15
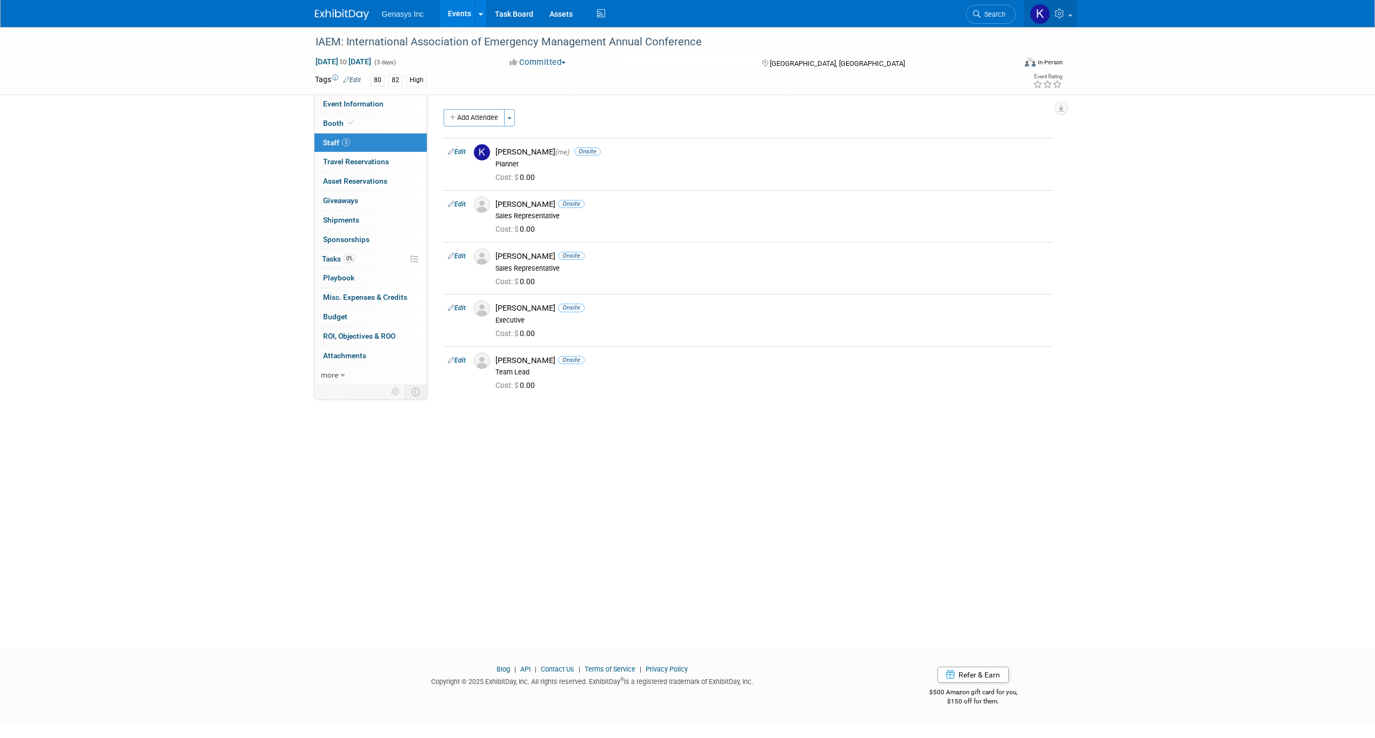
click at [1058, 14] on icon at bounding box center [1061, 14] width 12 height 10
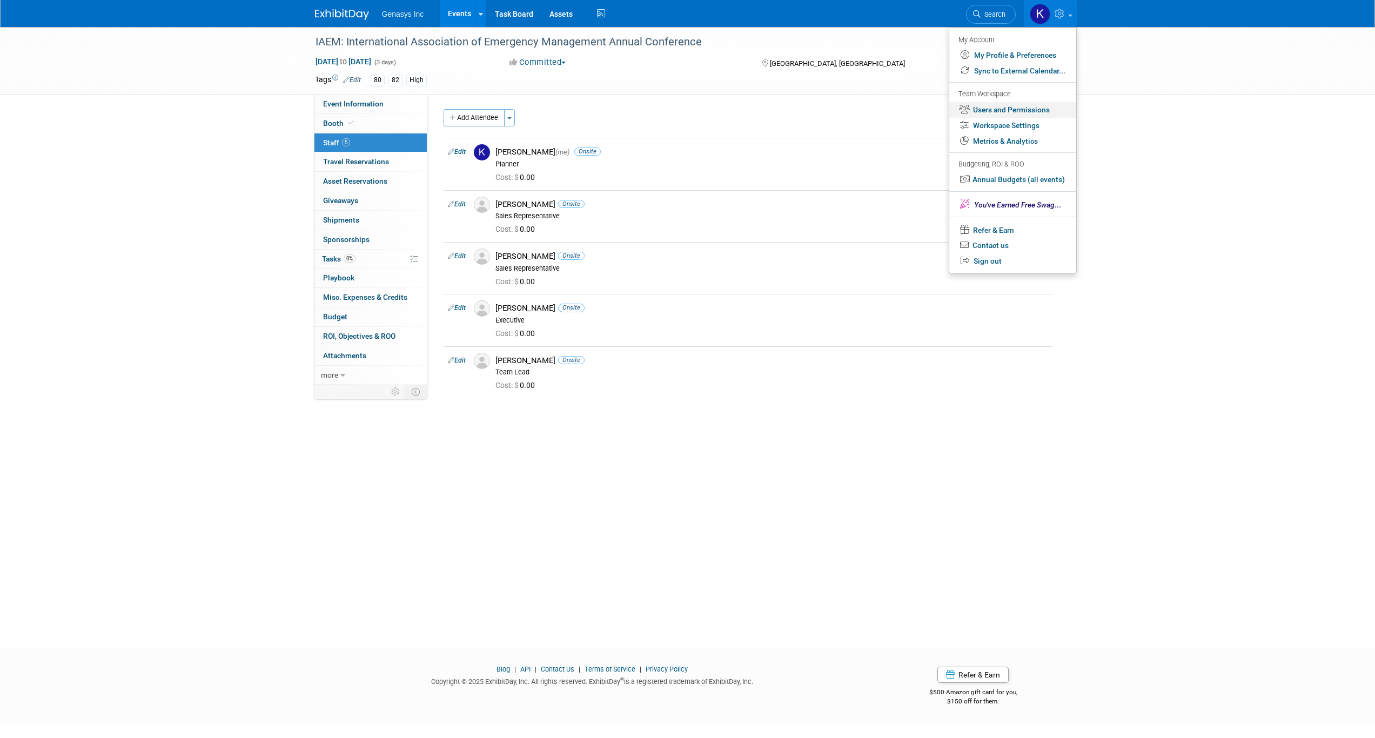
click at [1009, 106] on link "Users and Permissions" at bounding box center [1012, 110] width 127 height 16
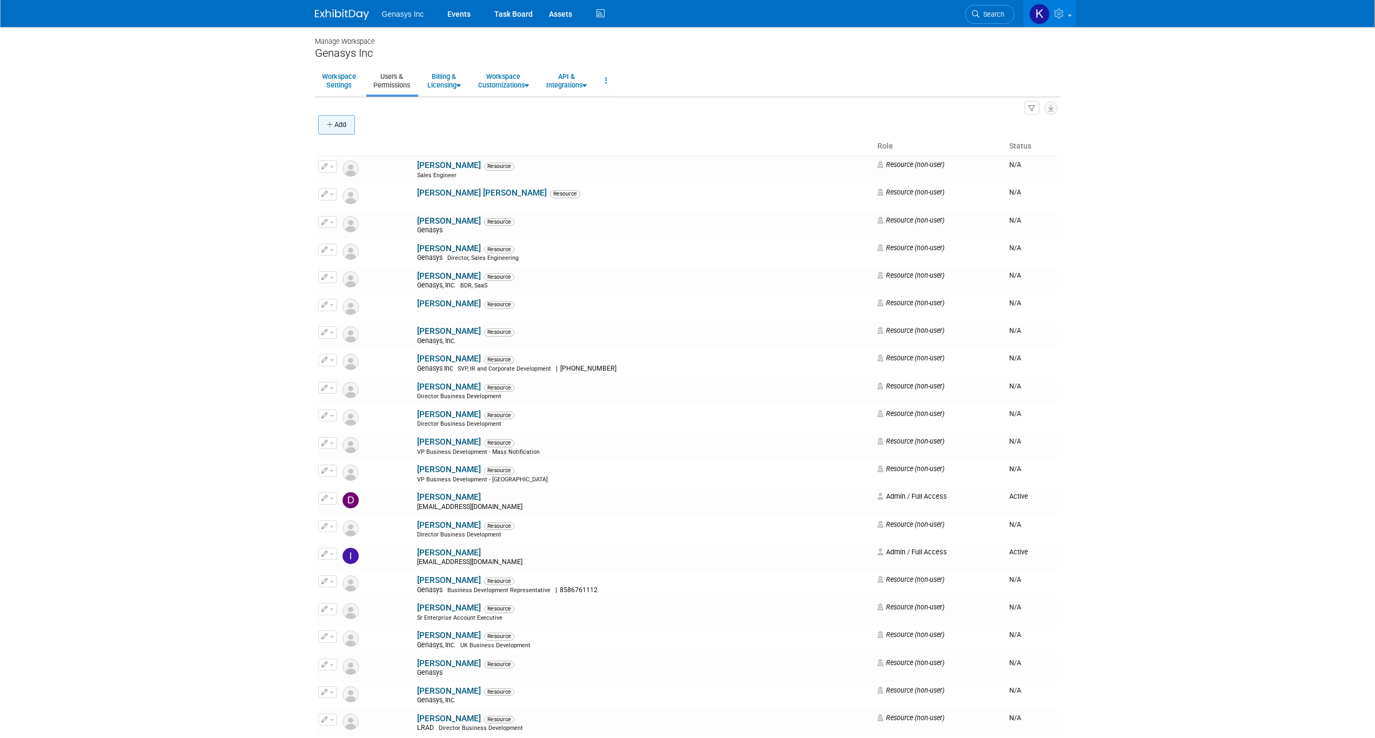
click at [334, 123] on button "Add" at bounding box center [336, 124] width 37 height 19
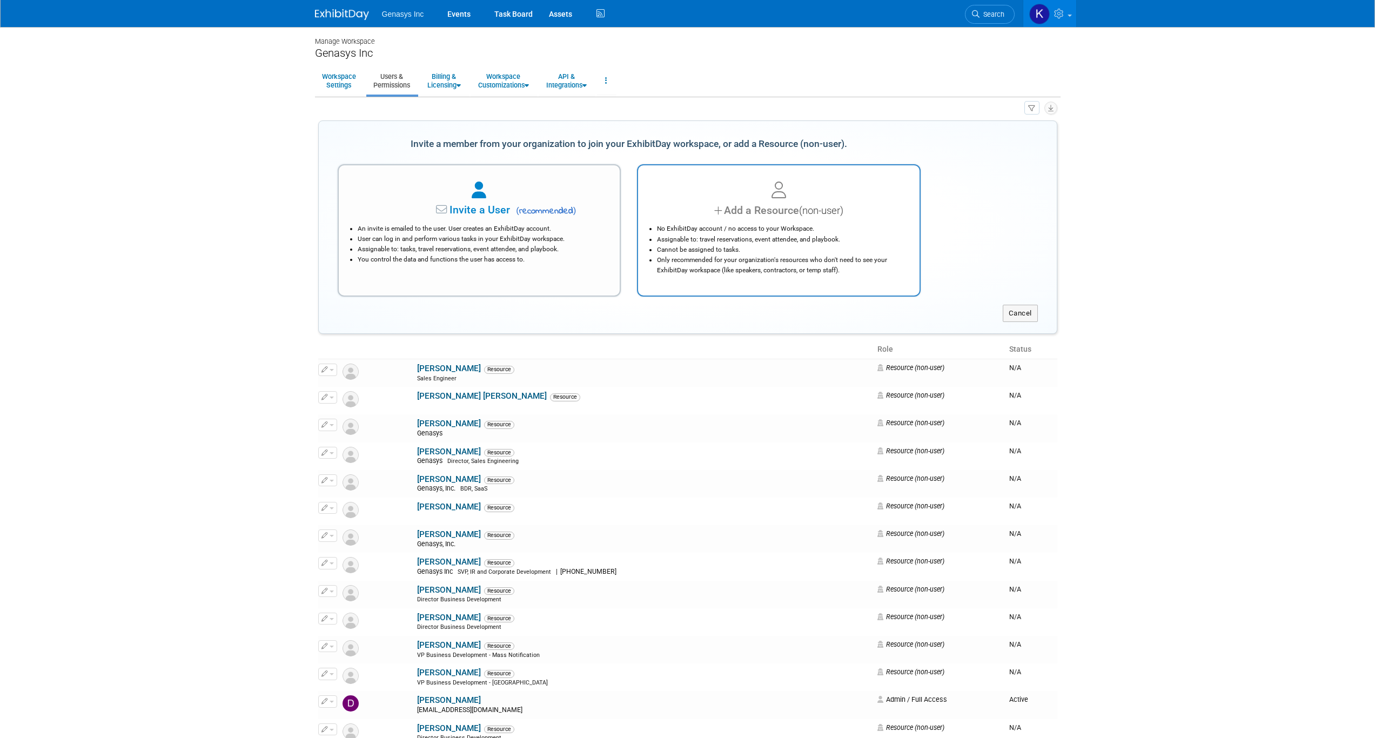
click at [785, 208] on div "Add a Resource (non-user)" at bounding box center [779, 211] width 255 height 16
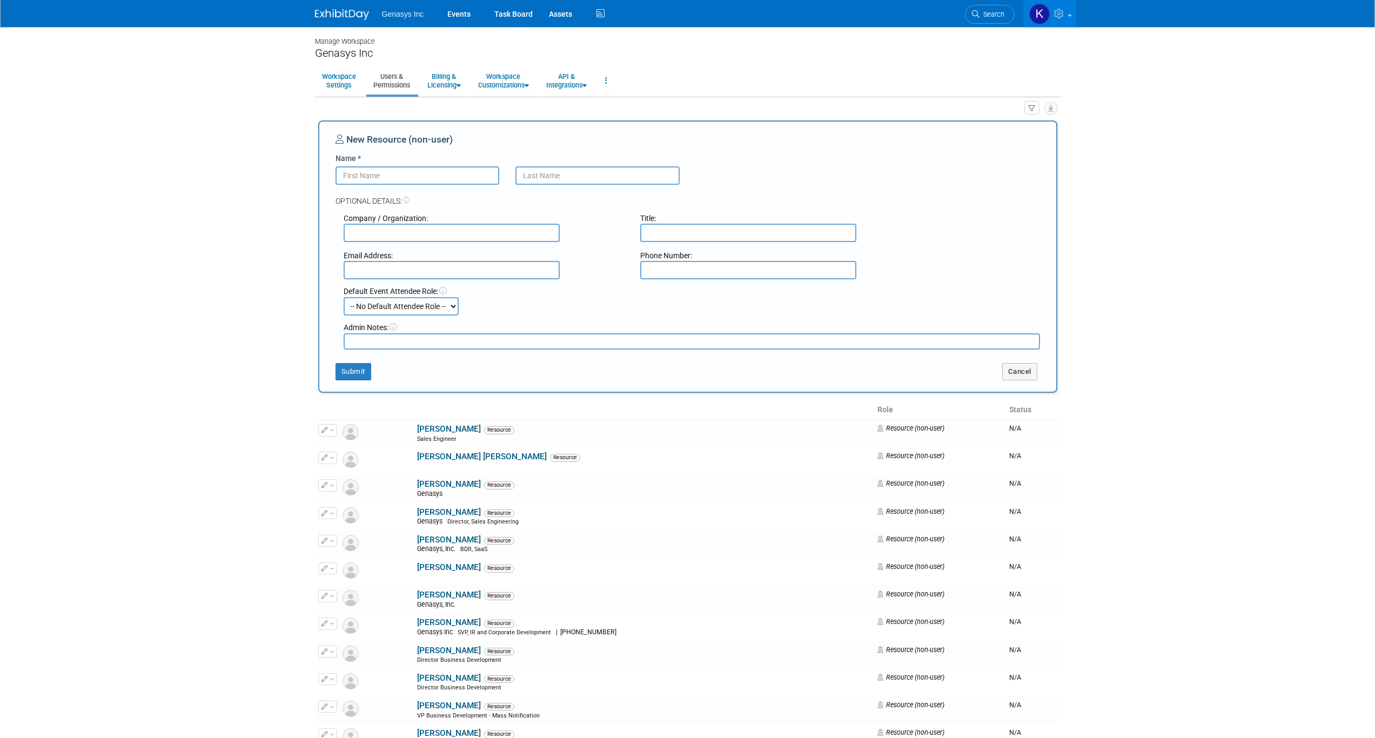
click at [406, 182] on input "Name *" at bounding box center [418, 175] width 164 height 18
type input "Chad"
type input "Maurer"
click at [385, 231] on input "text" at bounding box center [452, 233] width 216 height 18
type input "Connect"
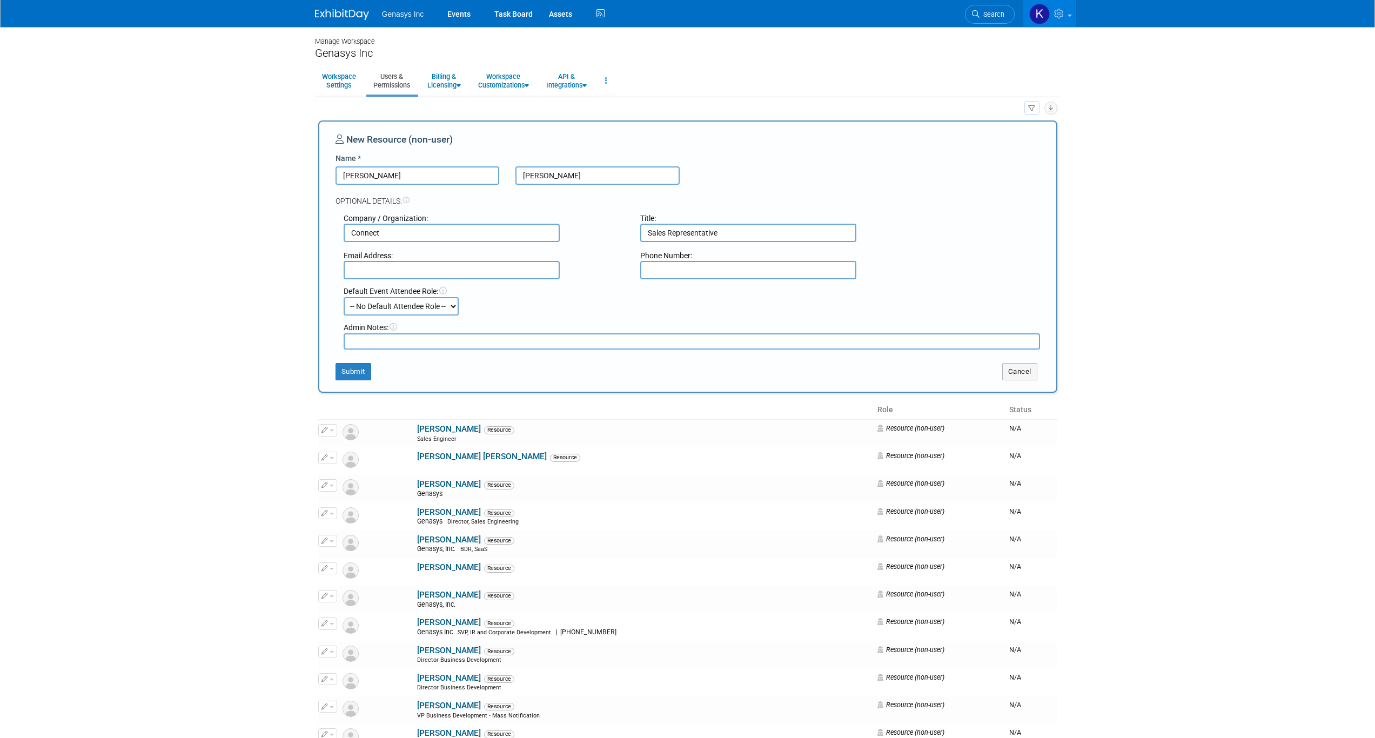
type input "Sales Representative"
click at [372, 274] on input "text" at bounding box center [452, 270] width 216 height 18
type input "cmaurer@genasys.com"
click at [432, 317] on div "Admin Notes:" at bounding box center [692, 333] width 713 height 34
click at [419, 302] on select "-- No Default Attendee Role -- BDR Demonstrator Executive Host Media Planner Pr…" at bounding box center [401, 306] width 115 height 18
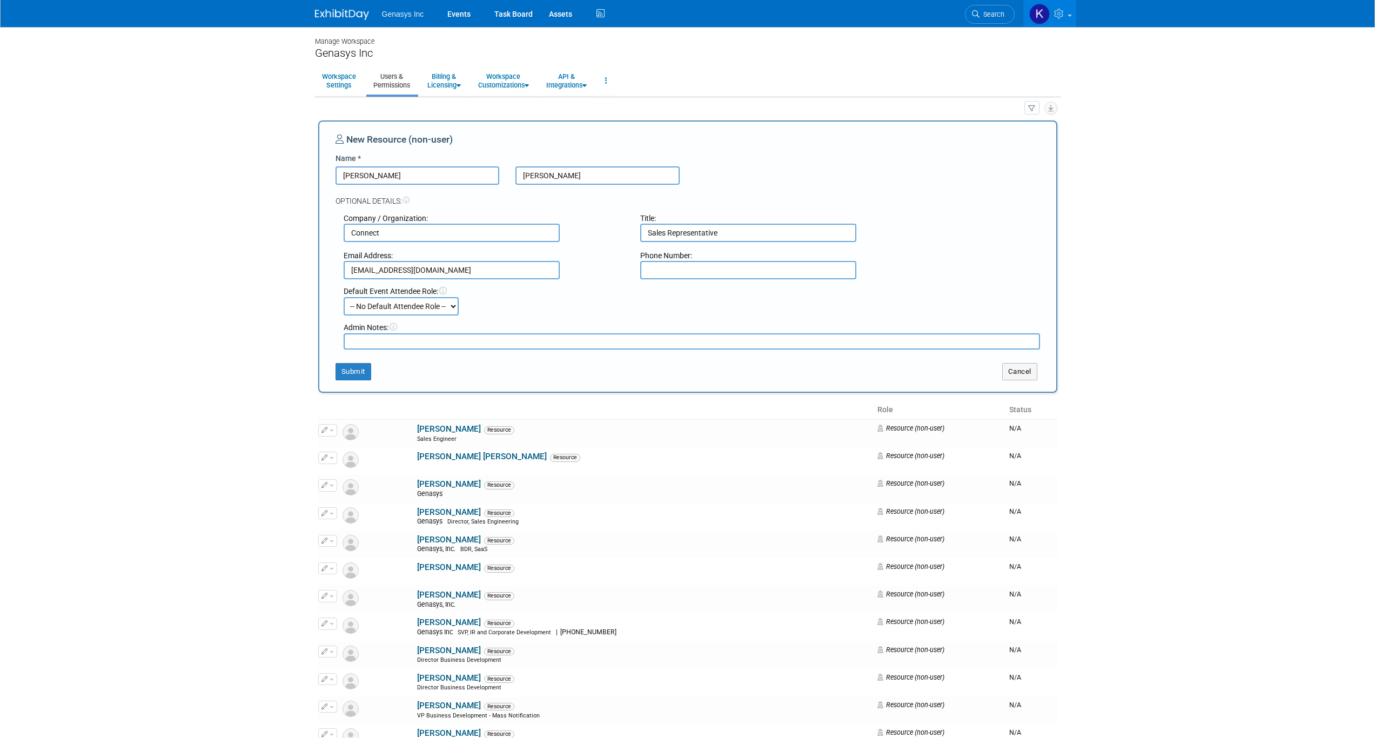
select select "4"
click at [344, 297] on select "-- No Default Attendee Role -- BDR Demonstrator Executive Host Media Planner Pr…" at bounding box center [401, 306] width 115 height 18
drag, startPoint x: 700, startPoint y: 233, endPoint x: 554, endPoint y: 225, distance: 146.2
click at [555, 225] on div "Company / Organization: Connect Title: Sales Representative" at bounding box center [692, 224] width 713 height 36
click at [351, 373] on button "Submit" at bounding box center [354, 371] width 36 height 17
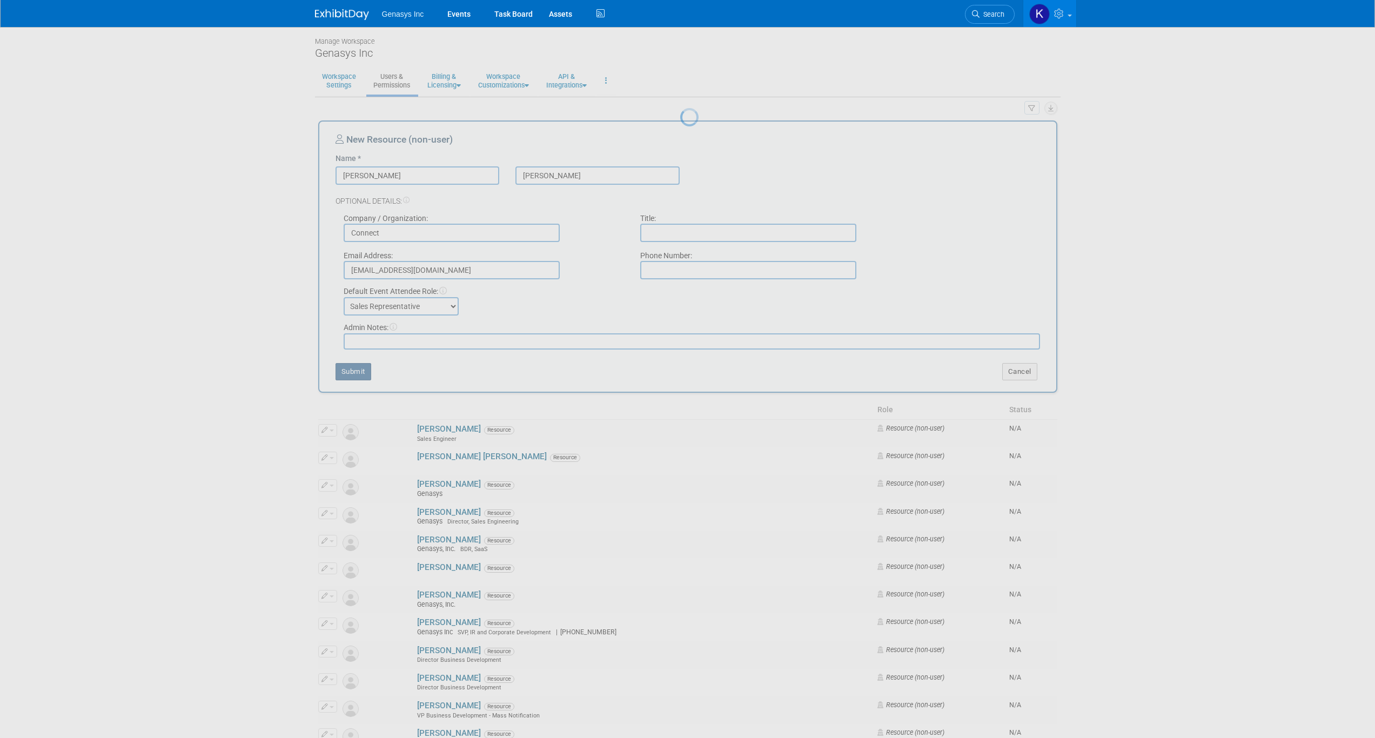
select select "1"
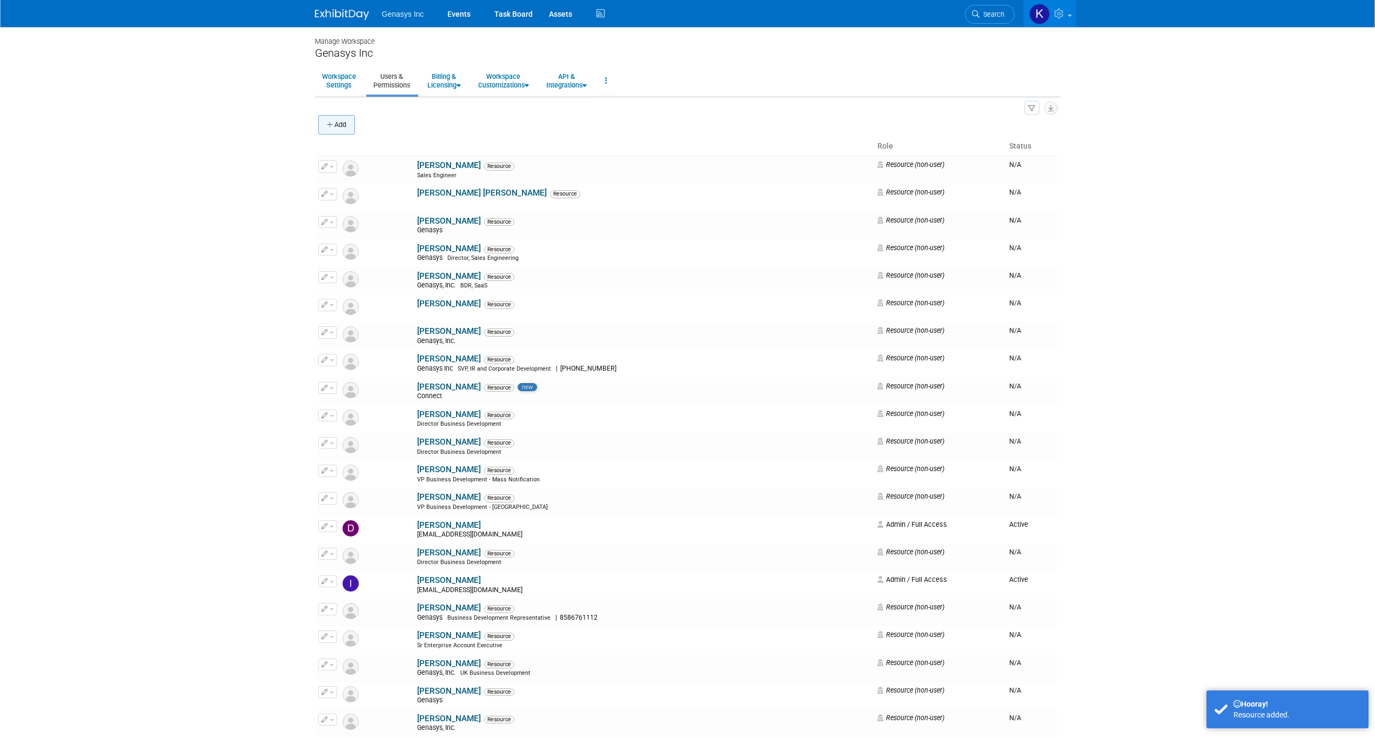
click at [338, 122] on button "Add" at bounding box center [336, 124] width 37 height 19
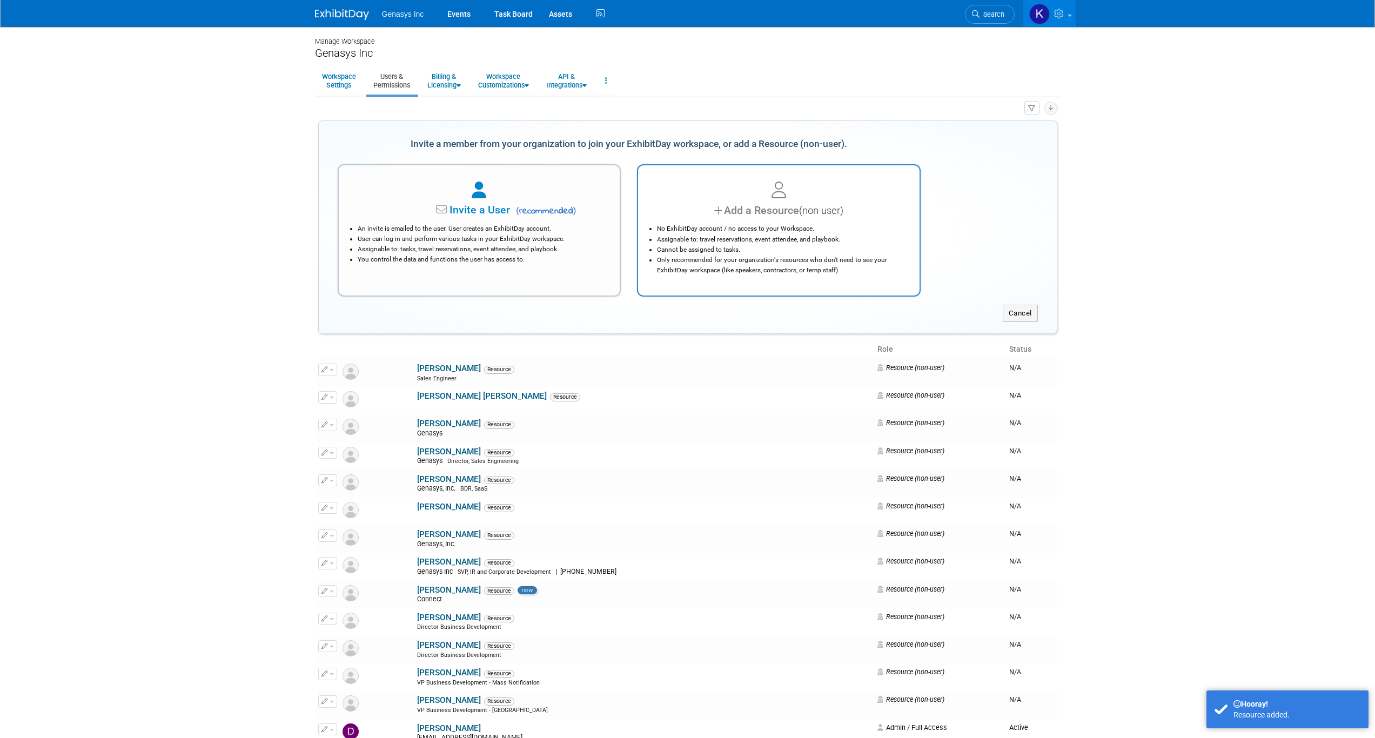
click at [755, 247] on li "Cannot be assigned to tasks." at bounding box center [781, 250] width 249 height 10
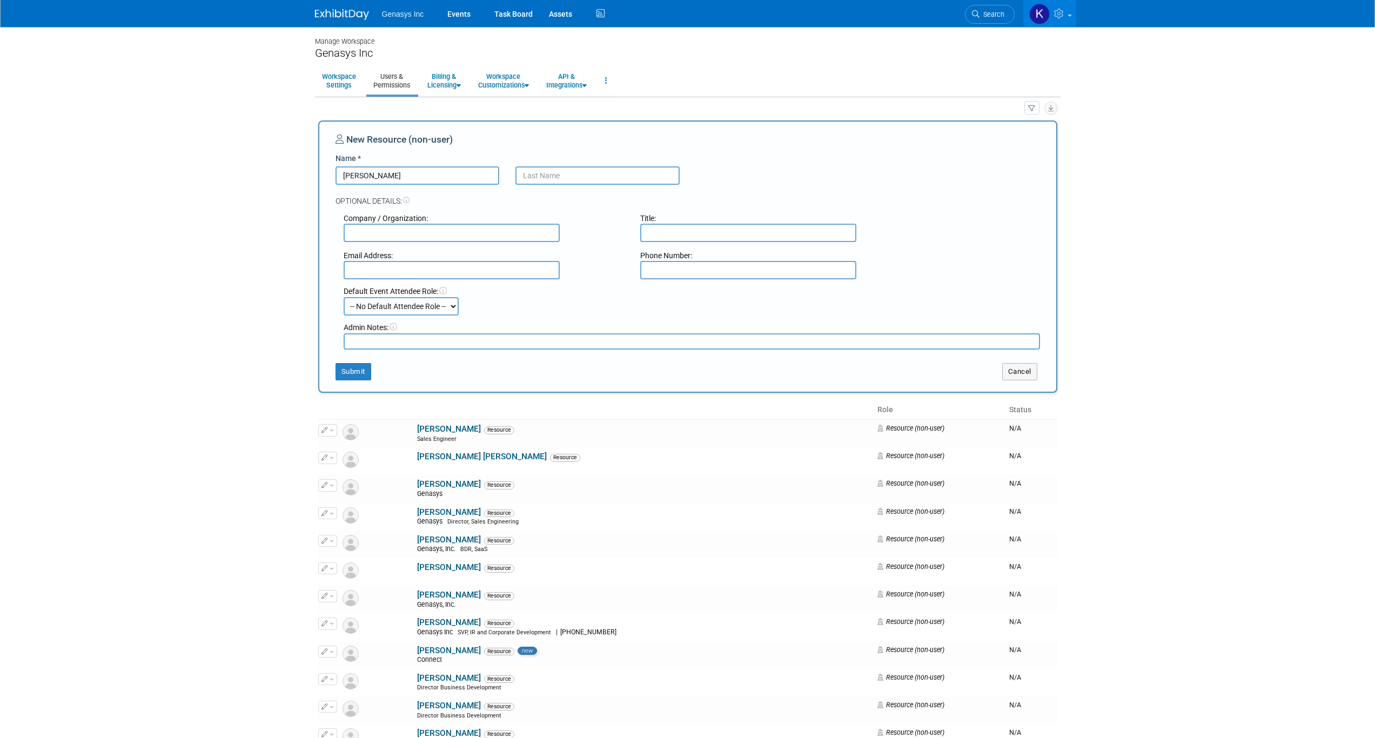
type input "Jonathan"
type input "Kanzigg"
type input "WFCA"
click at [419, 301] on select "-- No Default Attendee Role -- BDR Demonstrator Executive Host Media Planner Pr…" at bounding box center [401, 306] width 115 height 18
select select "4"
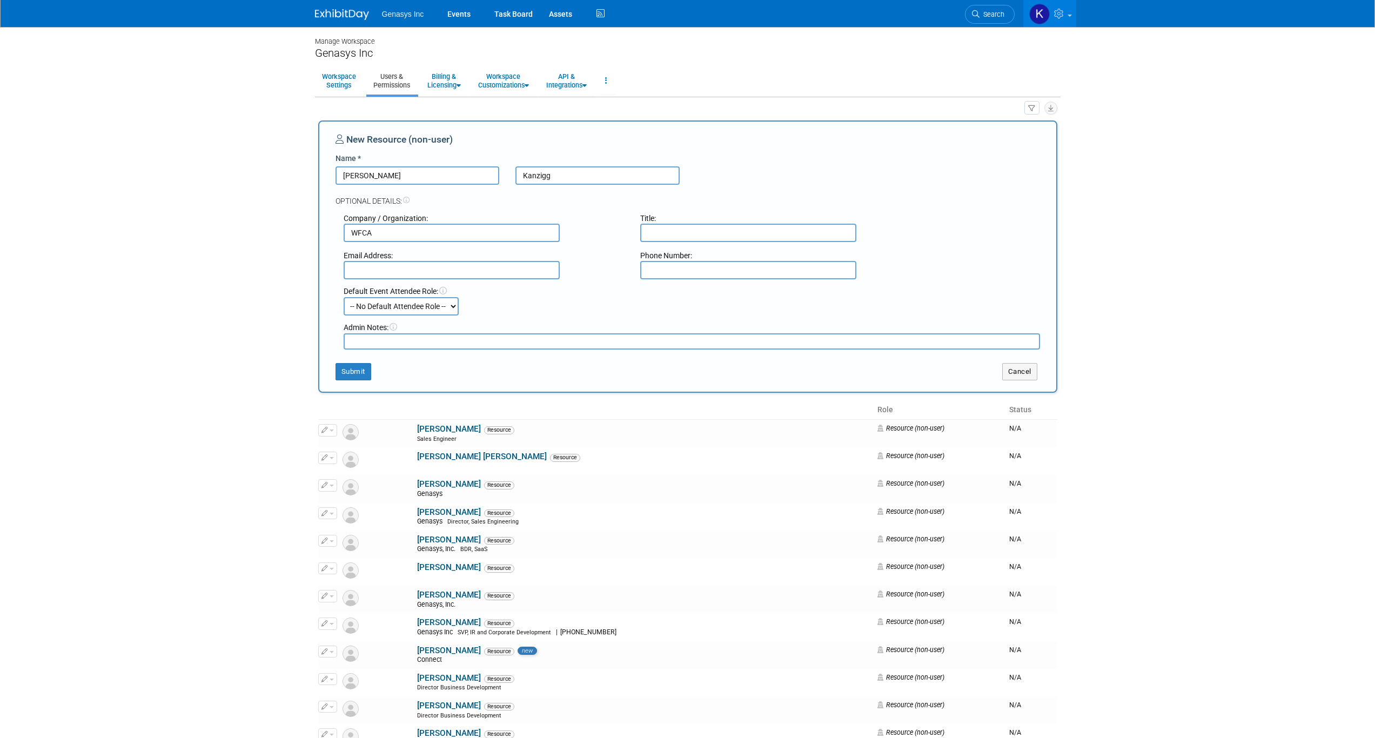
click at [344, 297] on select "-- No Default Attendee Role -- BDR Demonstrator Executive Host Media Planner Pr…" at bounding box center [401, 306] width 115 height 18
click at [355, 372] on button "Submit" at bounding box center [354, 371] width 36 height 17
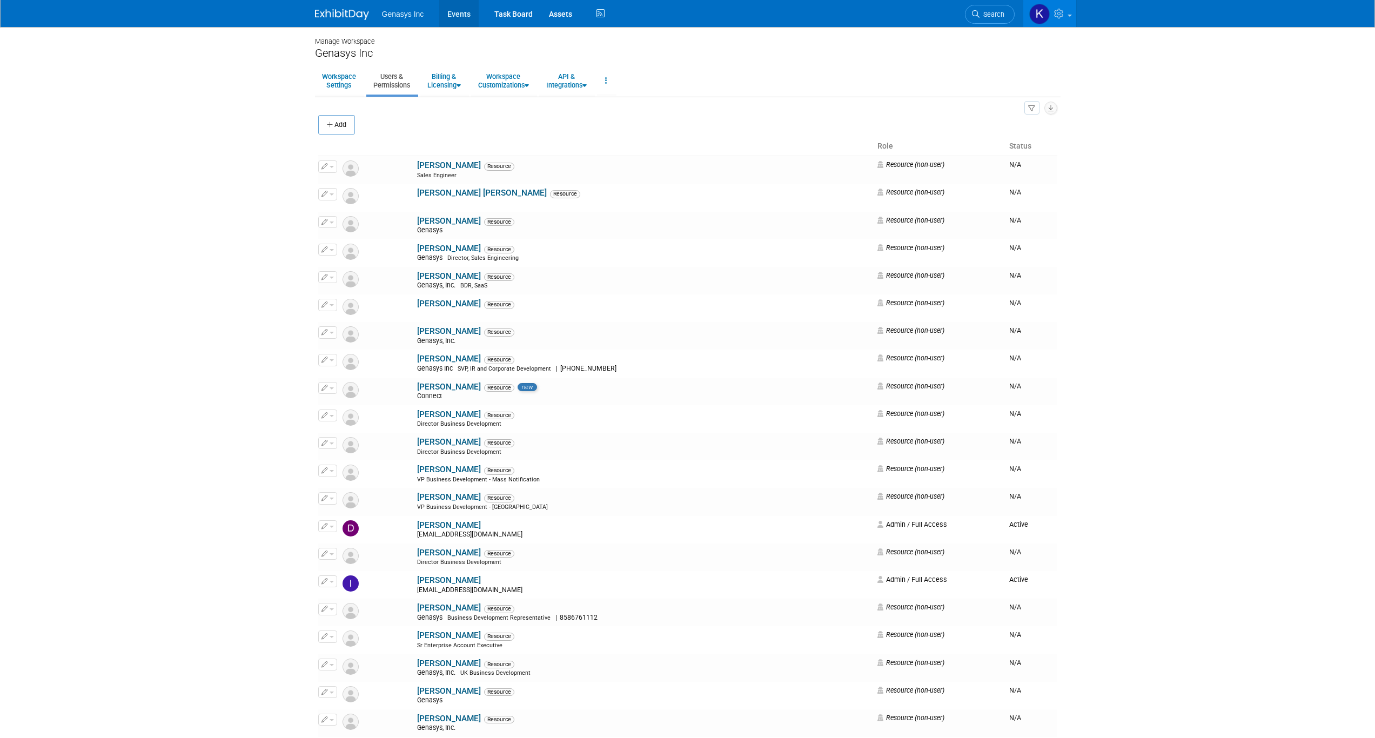
click at [455, 14] on link "Events" at bounding box center [458, 13] width 39 height 27
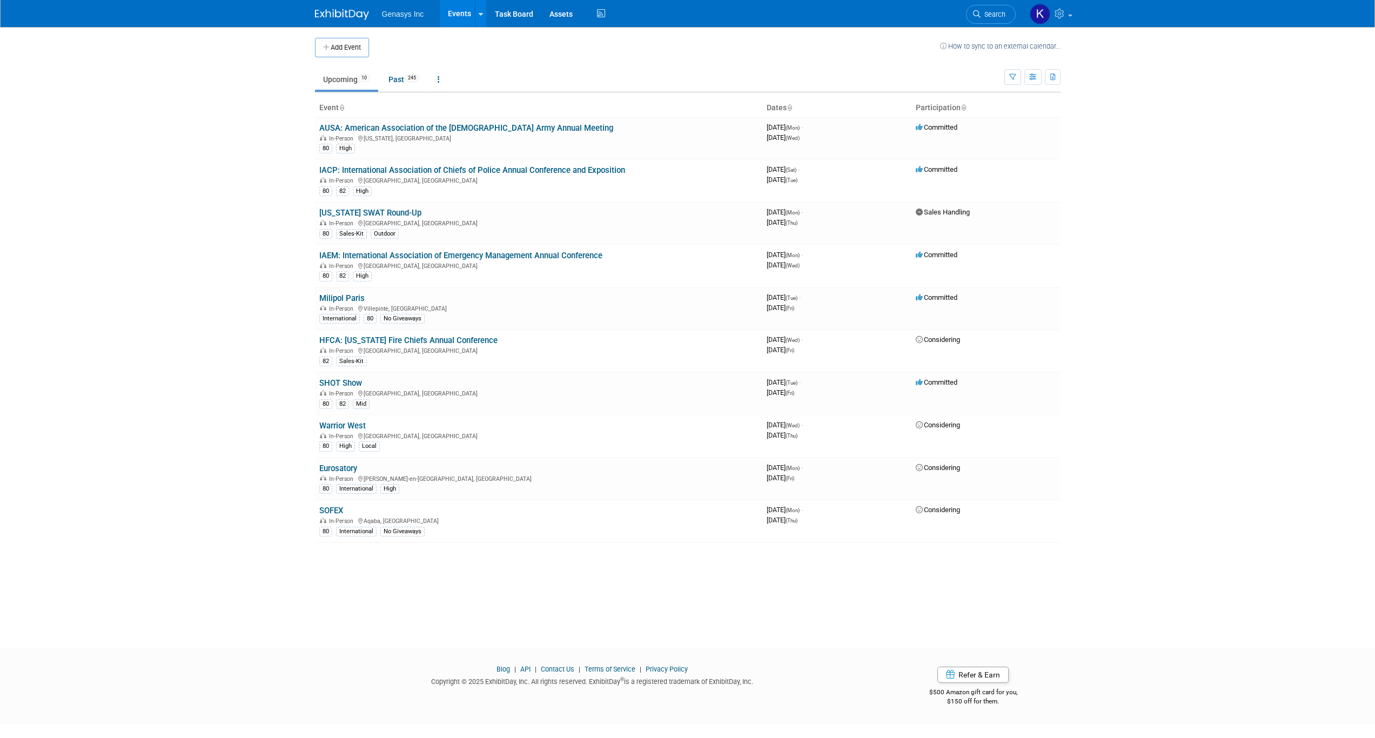
click at [411, 255] on link "IAEM: International Association of Emergency Management Annual Conference" at bounding box center [460, 256] width 283 height 10
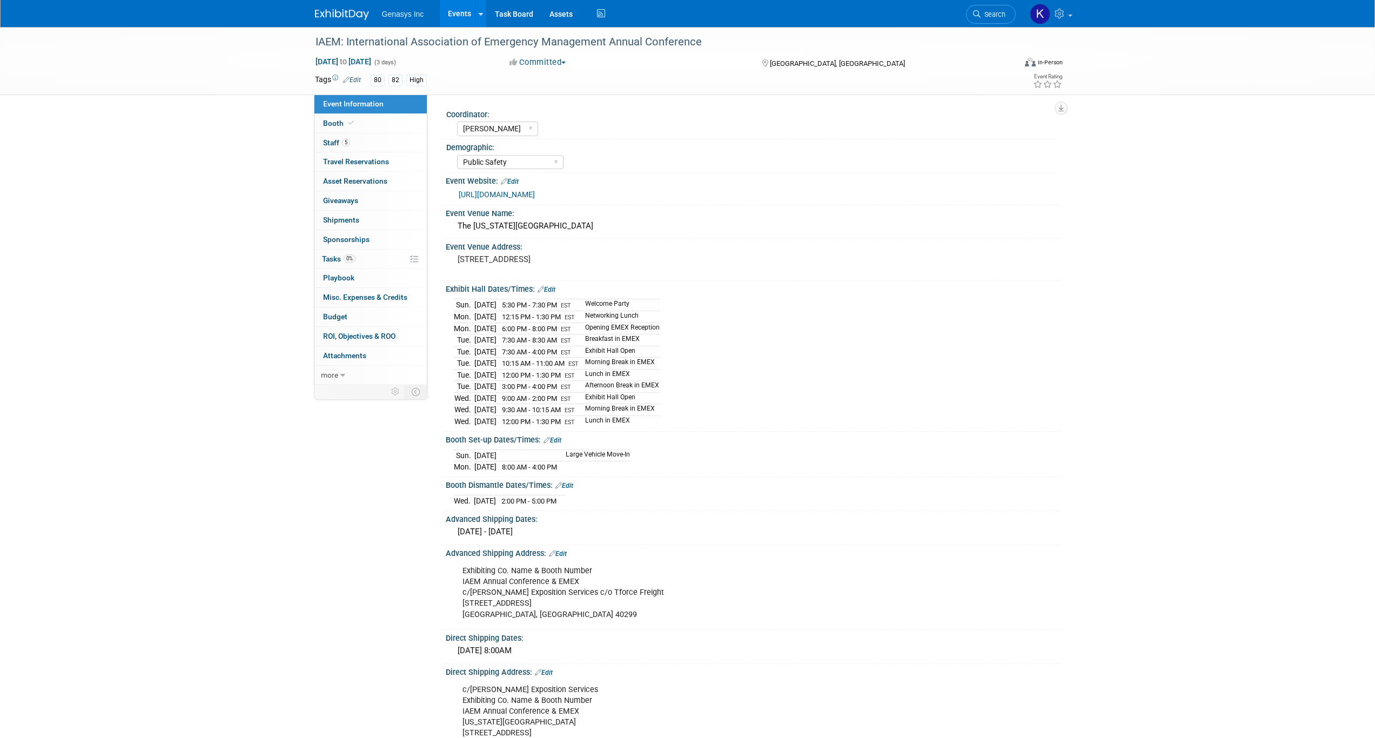
select select "Kate"
select select "Public Safety"
click at [349, 142] on span "5" at bounding box center [346, 142] width 8 height 8
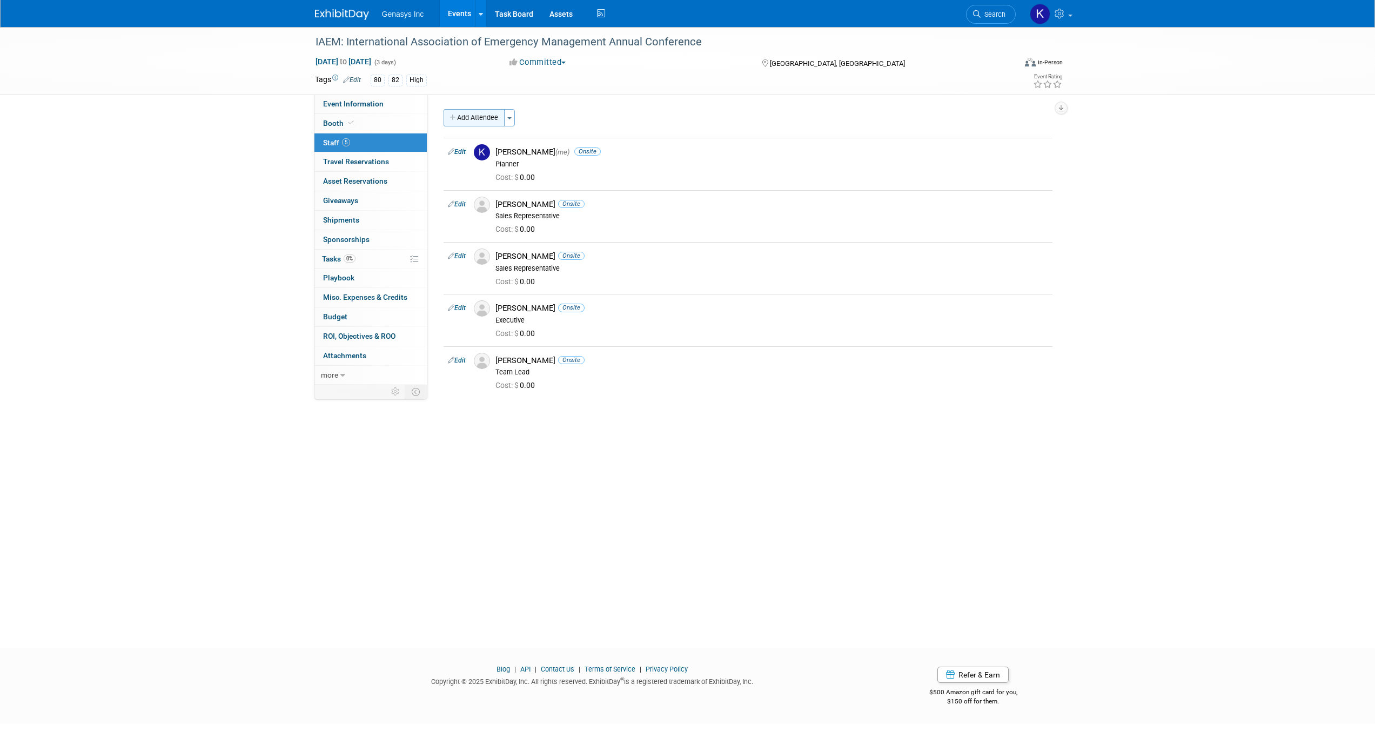
click at [479, 115] on button "Add Attendee" at bounding box center [474, 117] width 61 height 17
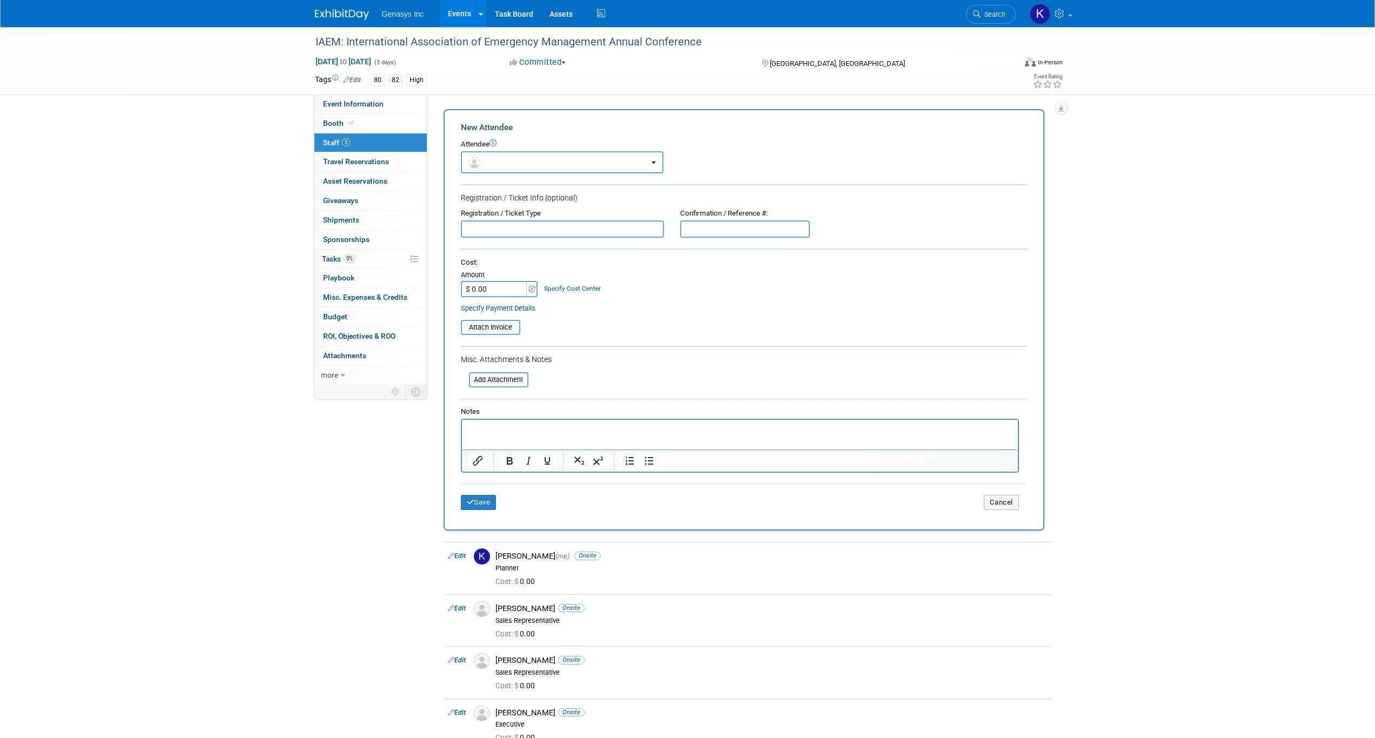
click at [542, 158] on button "button" at bounding box center [562, 162] width 203 height 22
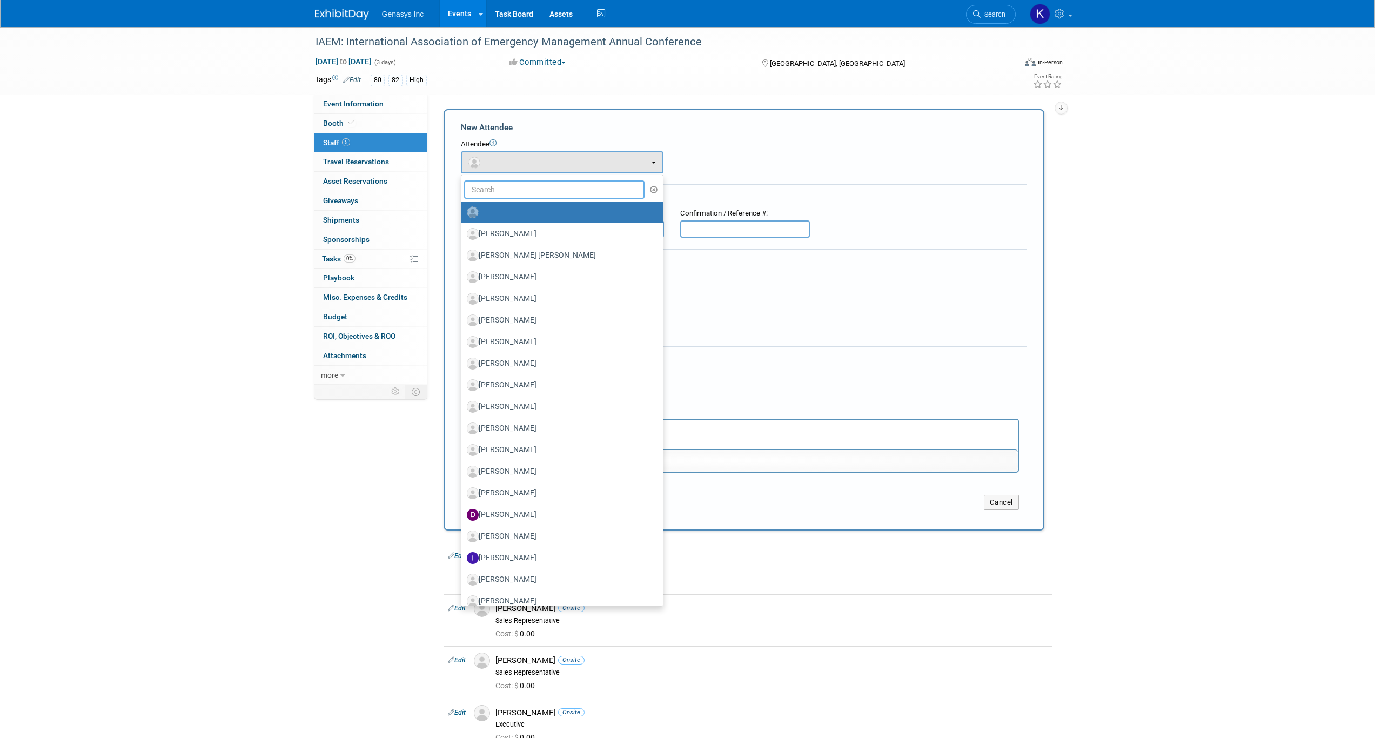
click at [528, 189] on input "text" at bounding box center [554, 189] width 181 height 18
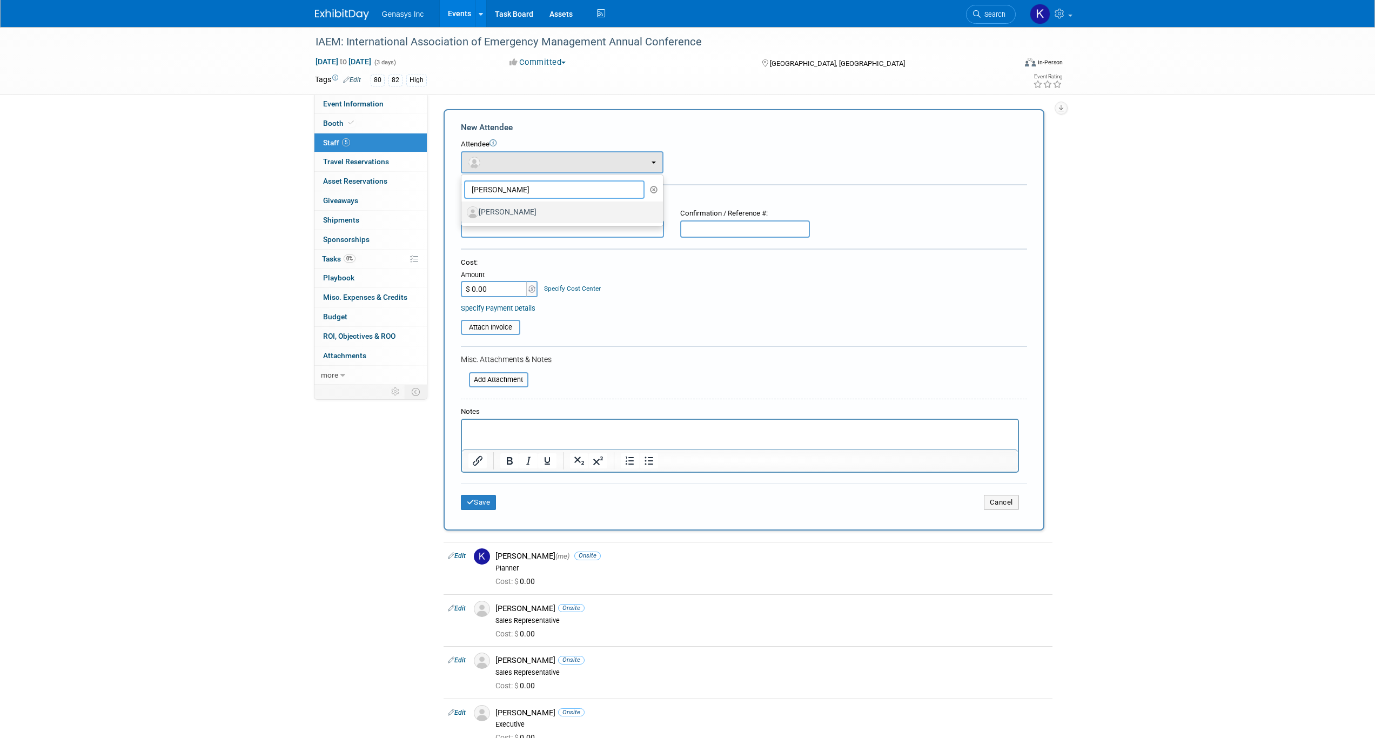
type input "chad"
click at [521, 215] on label "Chad Maurer" at bounding box center [559, 212] width 185 height 17
click at [463, 215] on input "Chad Maurer" at bounding box center [459, 211] width 7 height 7
select select "fc8ff5fe-5c00-4c49-b633-b2cb09eb0808"
select select "4"
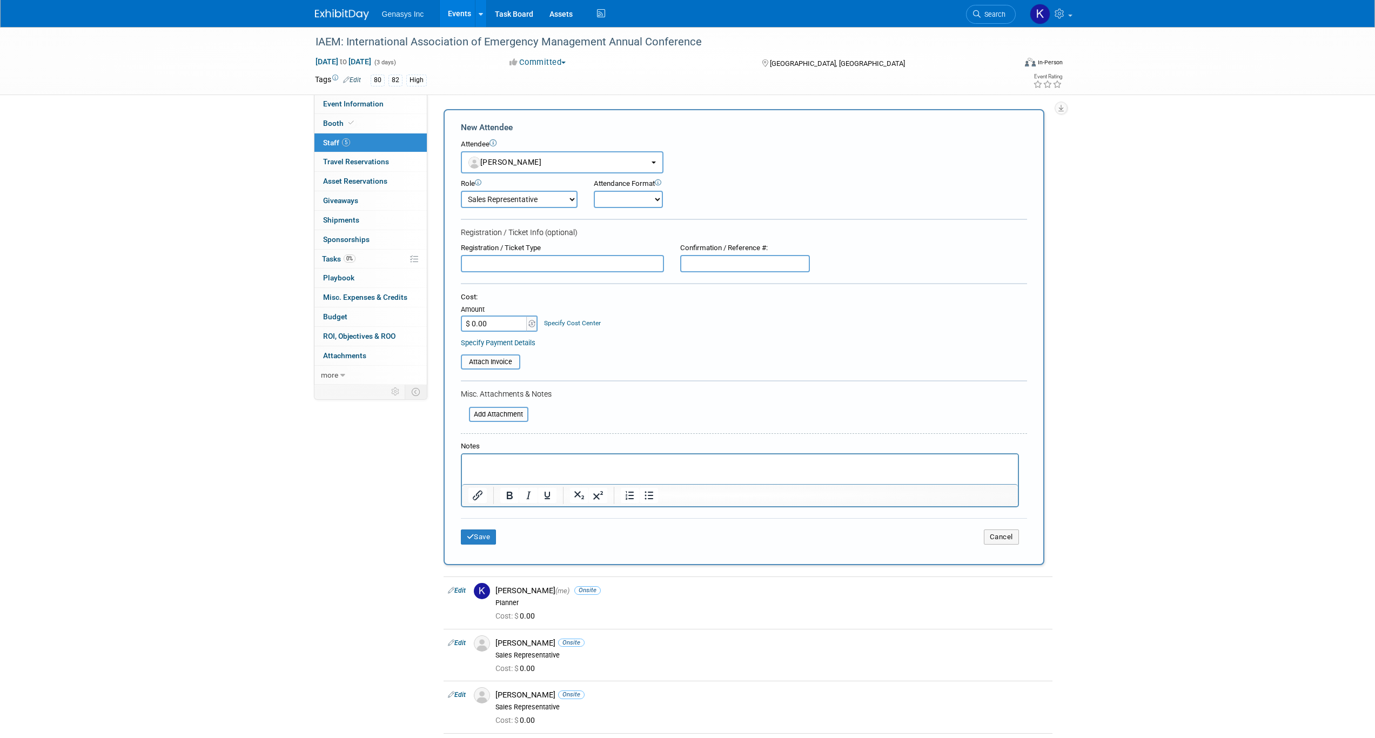
click at [619, 193] on select "Onsite Remote" at bounding box center [628, 199] width 69 height 17
select select "1"
click at [594, 191] on select "Onsite Remote" at bounding box center [628, 199] width 69 height 17
click at [480, 539] on button "Save" at bounding box center [479, 537] width 36 height 15
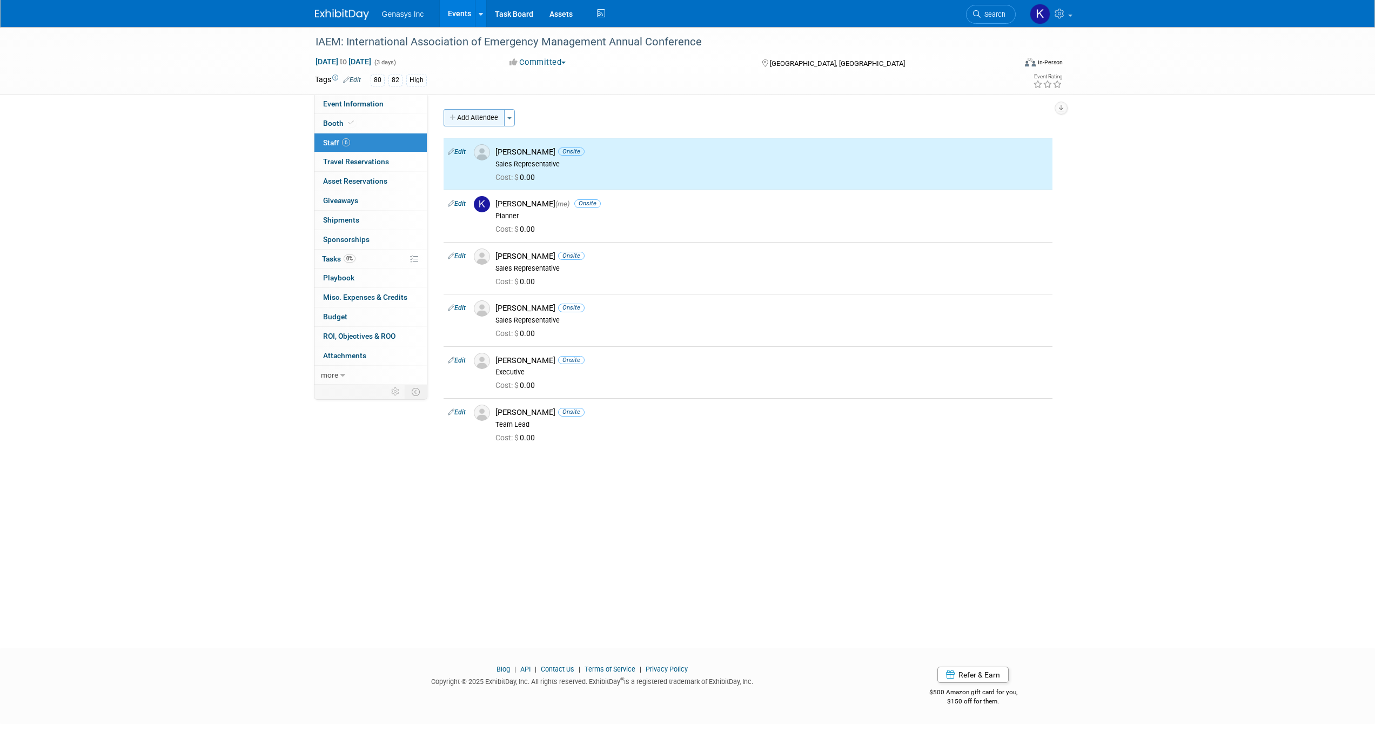
click at [481, 119] on button "Add Attendee" at bounding box center [474, 117] width 61 height 17
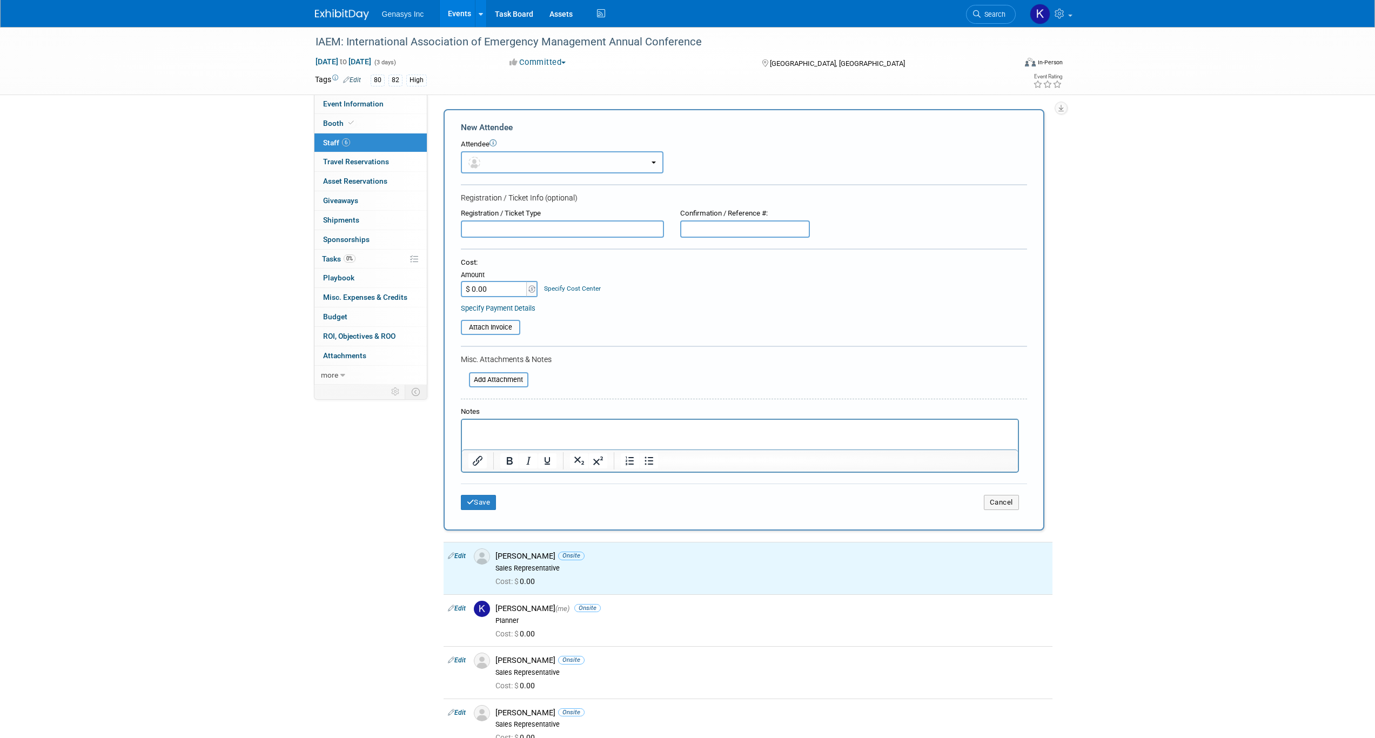
click at [520, 163] on button "button" at bounding box center [562, 162] width 203 height 22
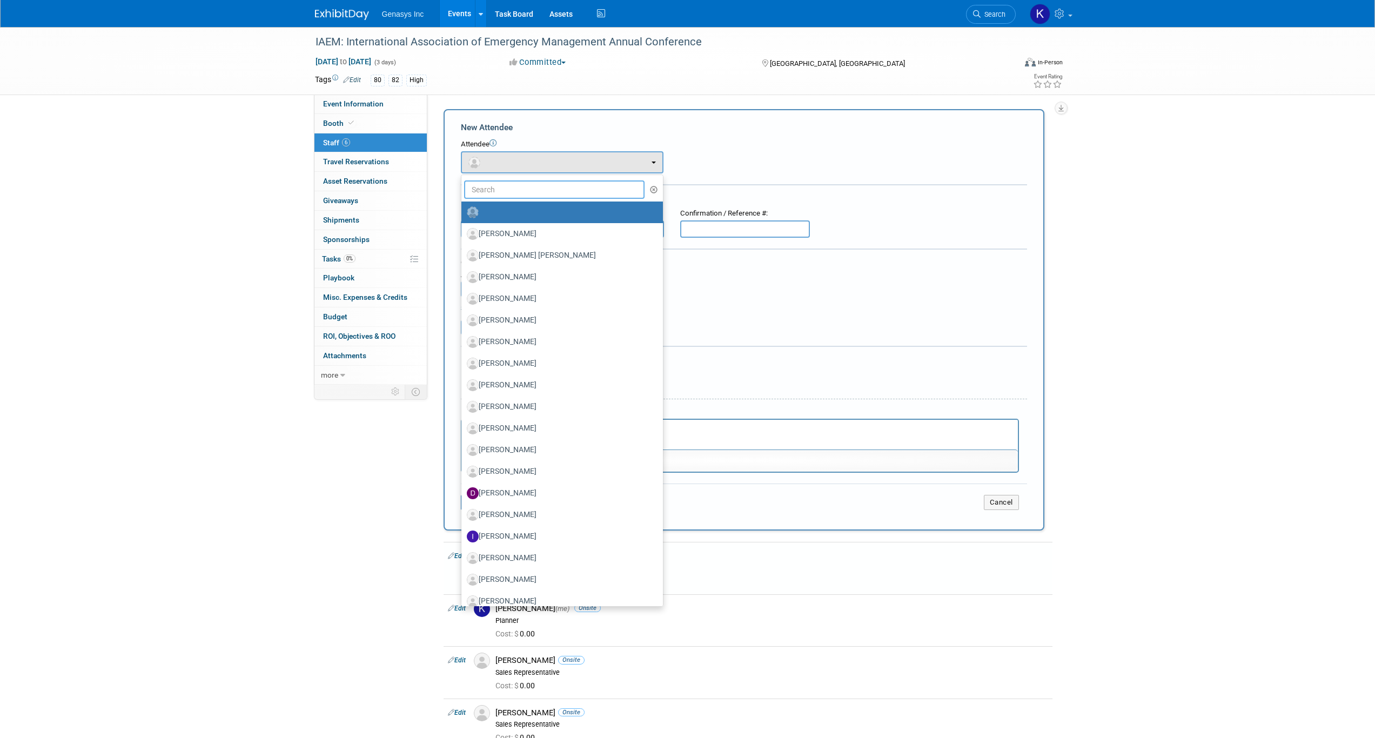
click at [518, 182] on input "text" at bounding box center [554, 189] width 181 height 18
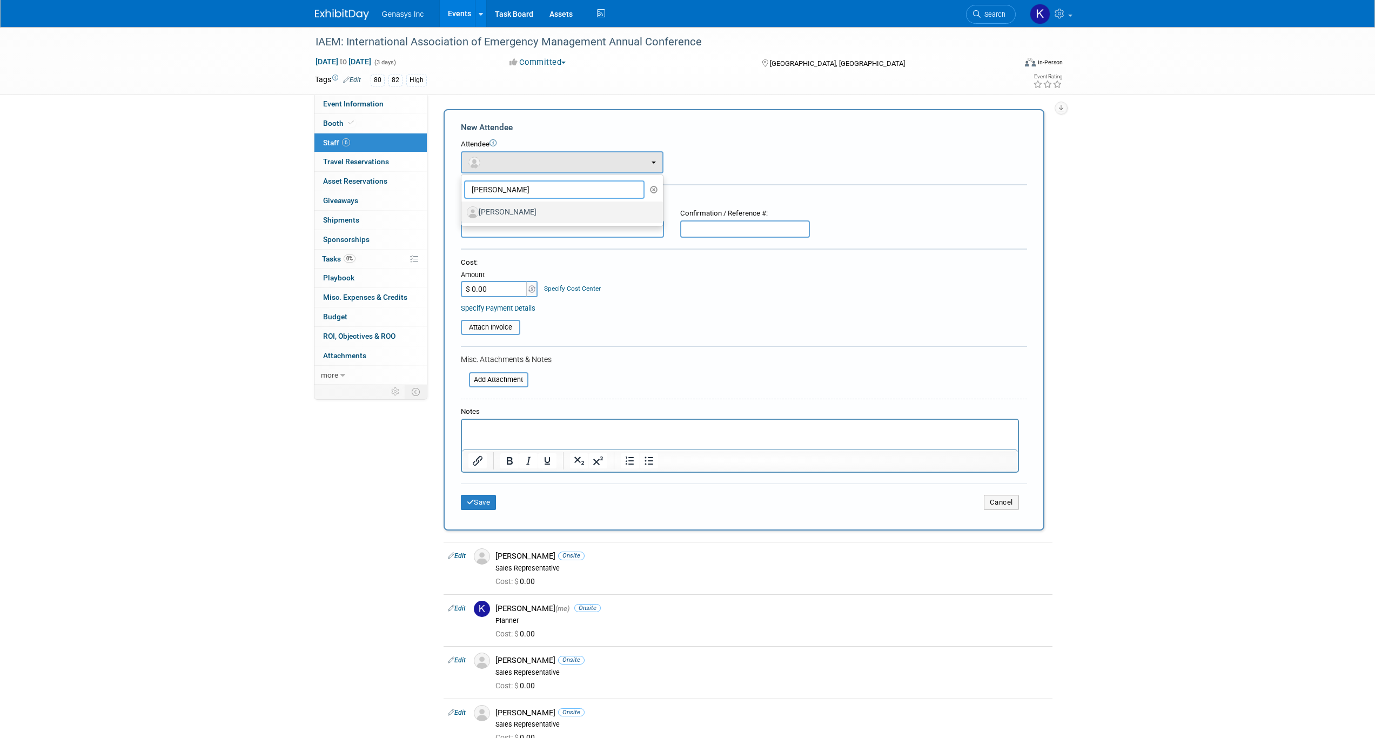
type input "jona"
click at [527, 214] on label "Jonathan Kanzigg" at bounding box center [559, 212] width 185 height 17
click at [463, 214] on input "Jonathan Kanzigg" at bounding box center [459, 211] width 7 height 7
select select "127f7d8a-6d90-49fd-a1e0-f4c50d8290e2"
select select "4"
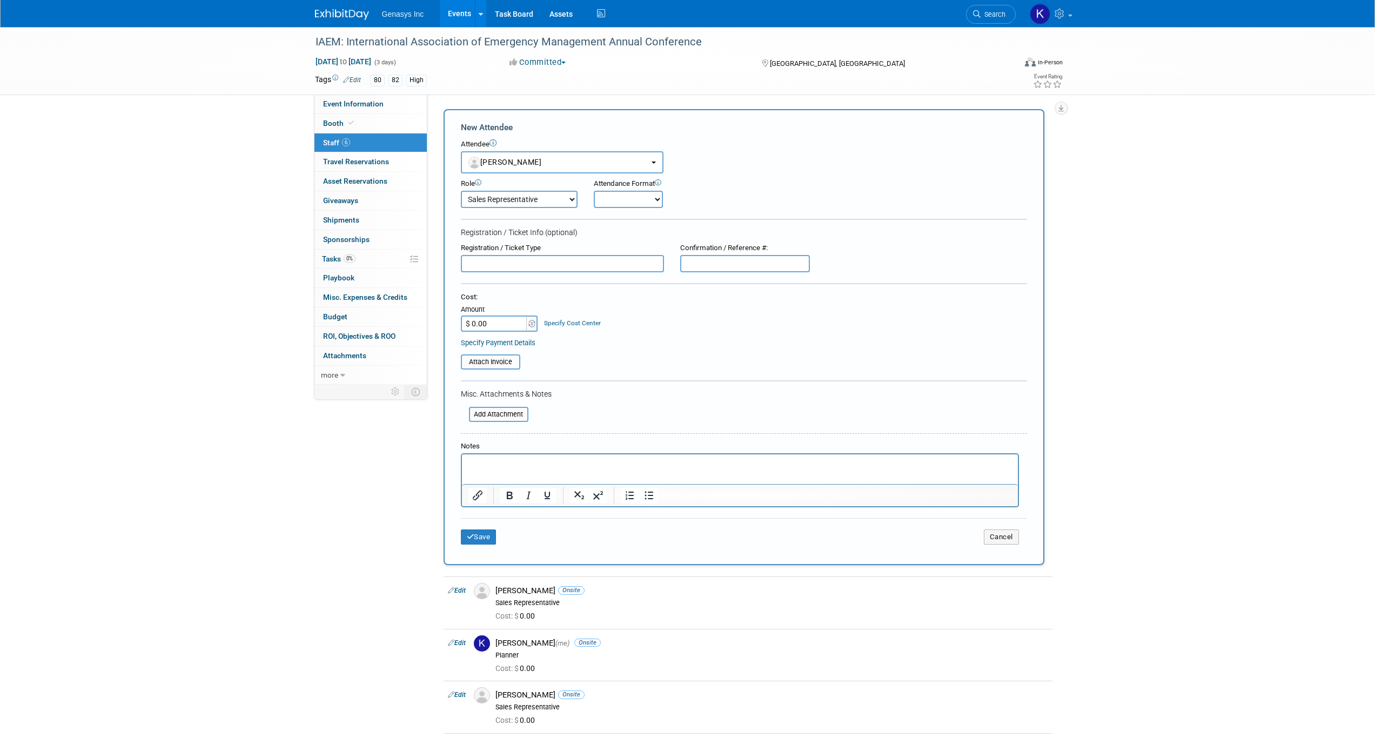
click at [604, 197] on select "Onsite Remote" at bounding box center [628, 199] width 69 height 17
select select "1"
click at [594, 191] on select "Onsite Remote" at bounding box center [628, 199] width 69 height 17
click at [477, 532] on button "Save" at bounding box center [479, 537] width 36 height 15
